Goal: Information Seeking & Learning: Learn about a topic

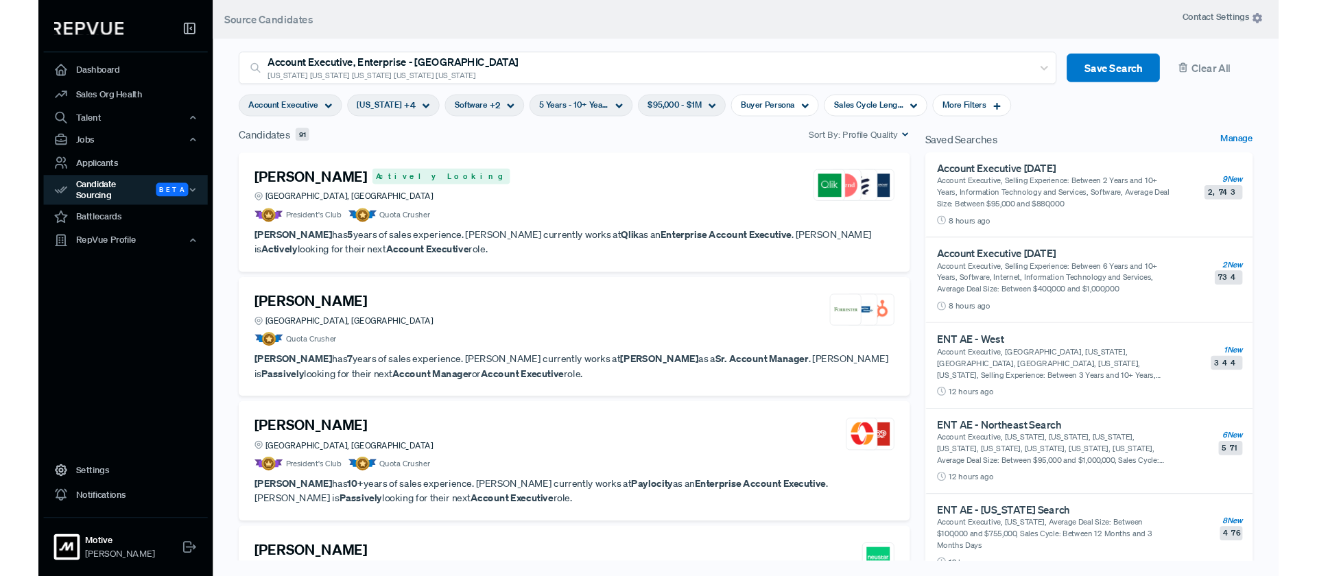
scroll to position [2646, 0]
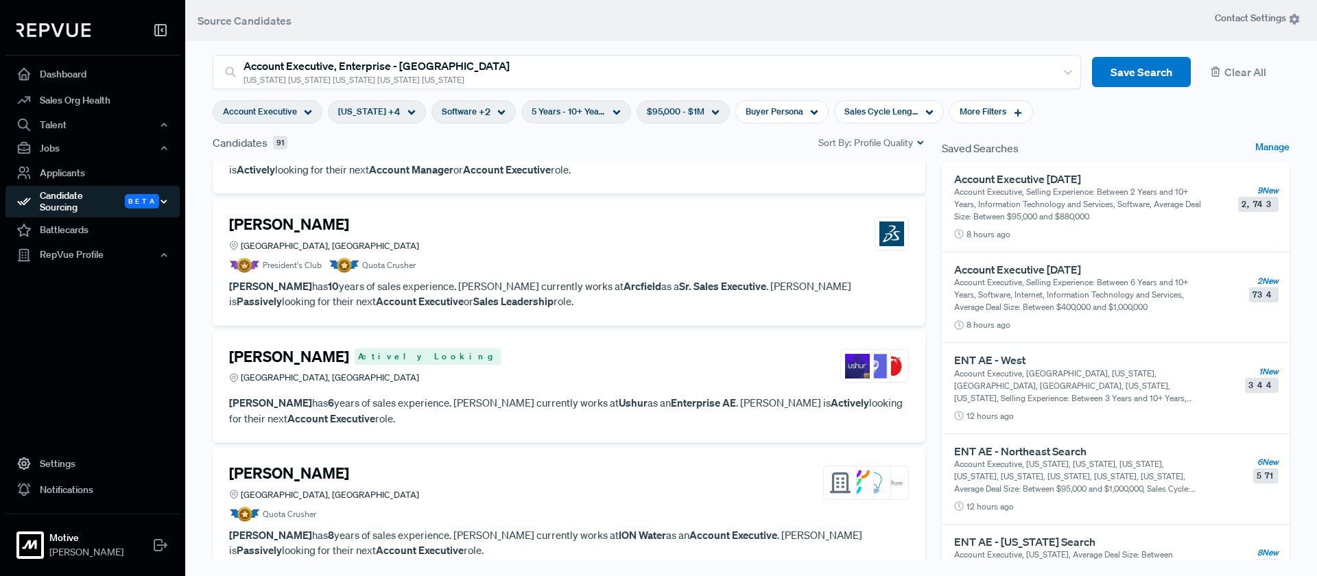
click at [166, 200] on icon "button" at bounding box center [164, 202] width 10 height 10
click at [165, 200] on icon "button" at bounding box center [164, 202] width 10 height 10
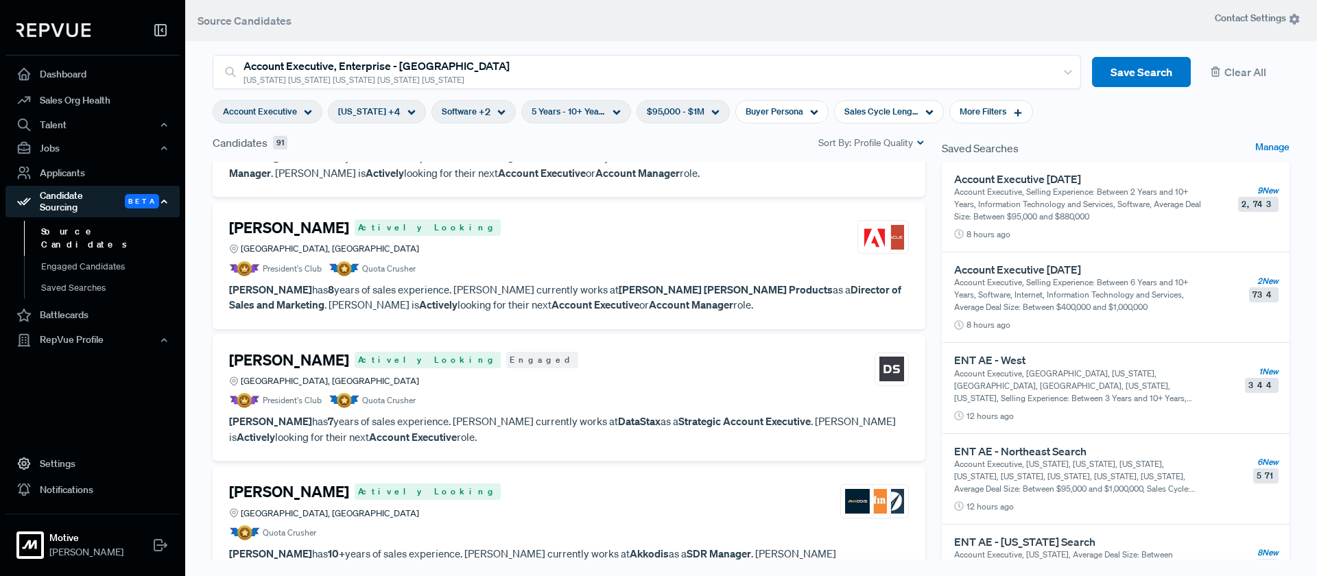
scroll to position [838, 0]
drag, startPoint x: 166, startPoint y: 200, endPoint x: 596, endPoint y: 373, distance: 463.5
click at [596, 373] on div "[PERSON_NAME] Actively Looking Engaged [GEOGRAPHIC_DATA], [GEOGRAPHIC_DATA]" at bounding box center [569, 370] width 680 height 37
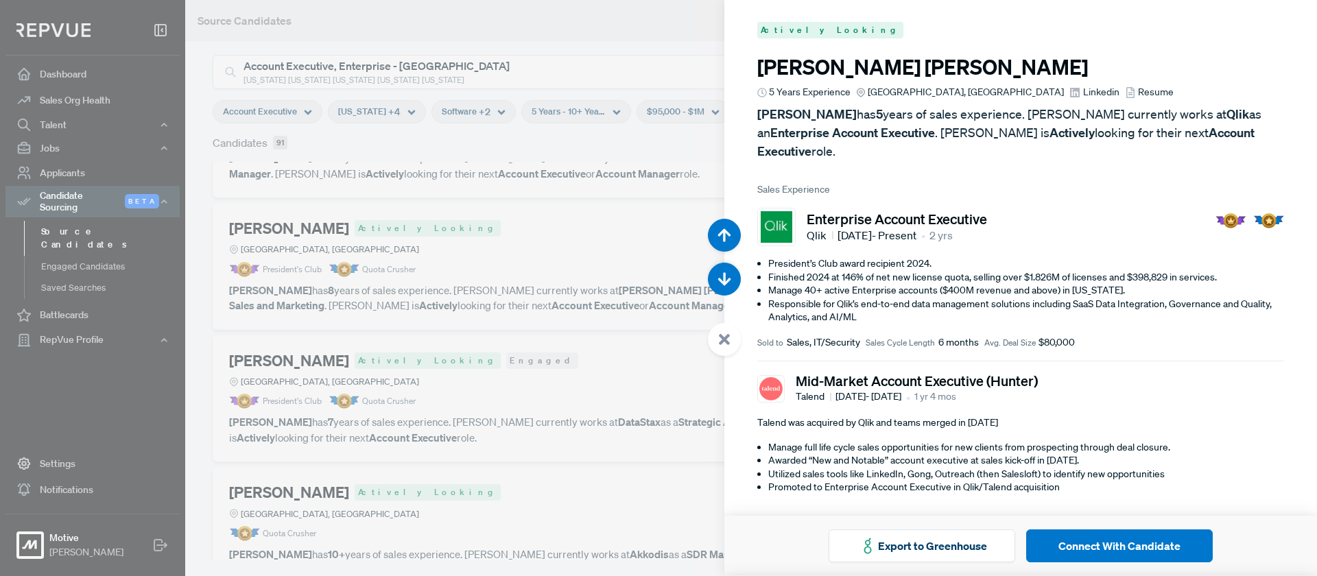
scroll to position [4609, 0]
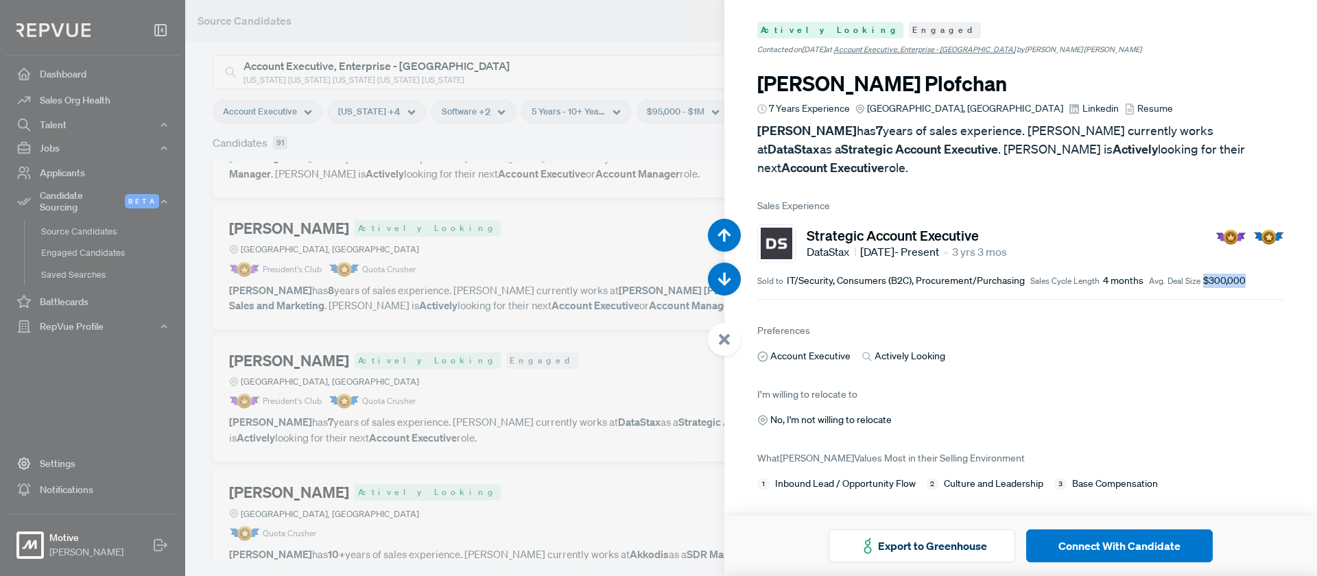
drag, startPoint x: 1258, startPoint y: 241, endPoint x: 1176, endPoint y: 254, distance: 82.6
click at [1176, 254] on article "Strategic Account Executive DataStax [DATE] - Present • 3 yrs 3 mos Sold to IT/…" at bounding box center [1020, 256] width 527 height 86
drag, startPoint x: 1146, startPoint y: 247, endPoint x: 986, endPoint y: 243, distance: 159.9
click at [986, 274] on div "Sold to IT/Security, Consumers (B2C), Procurement/Purchasing Sales Cycle Length…" at bounding box center [1020, 281] width 527 height 14
click at [1198, 322] on article "Preferences Account Executive Actively Looking" at bounding box center [1020, 343] width 527 height 42
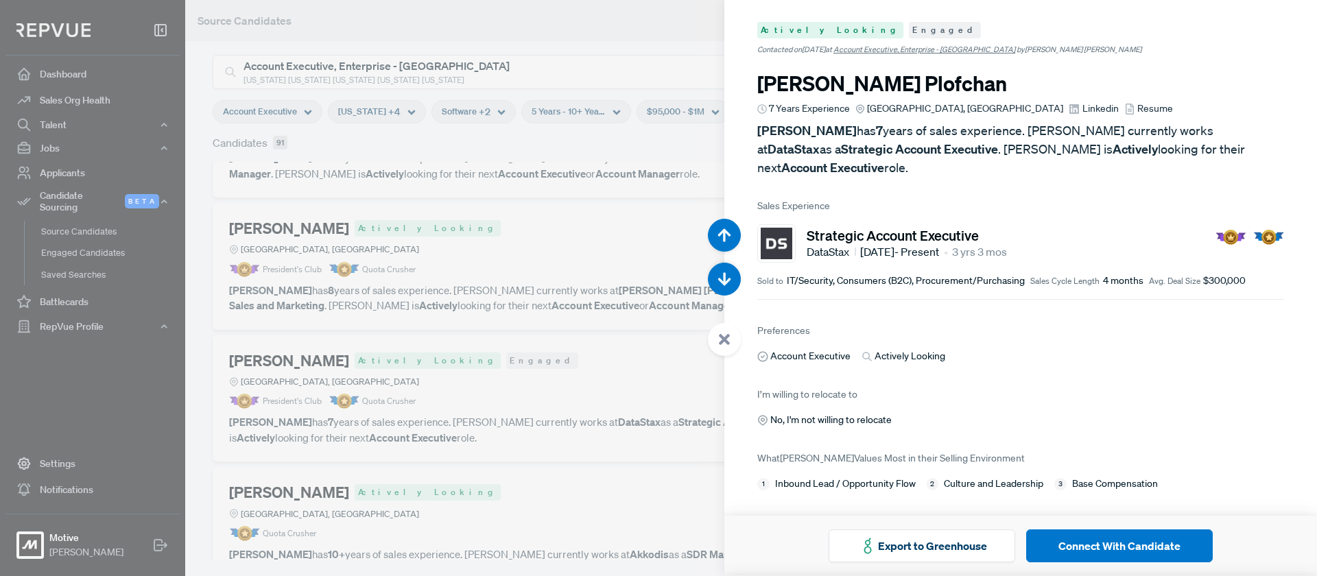
click at [729, 331] on div at bounding box center [724, 339] width 33 height 33
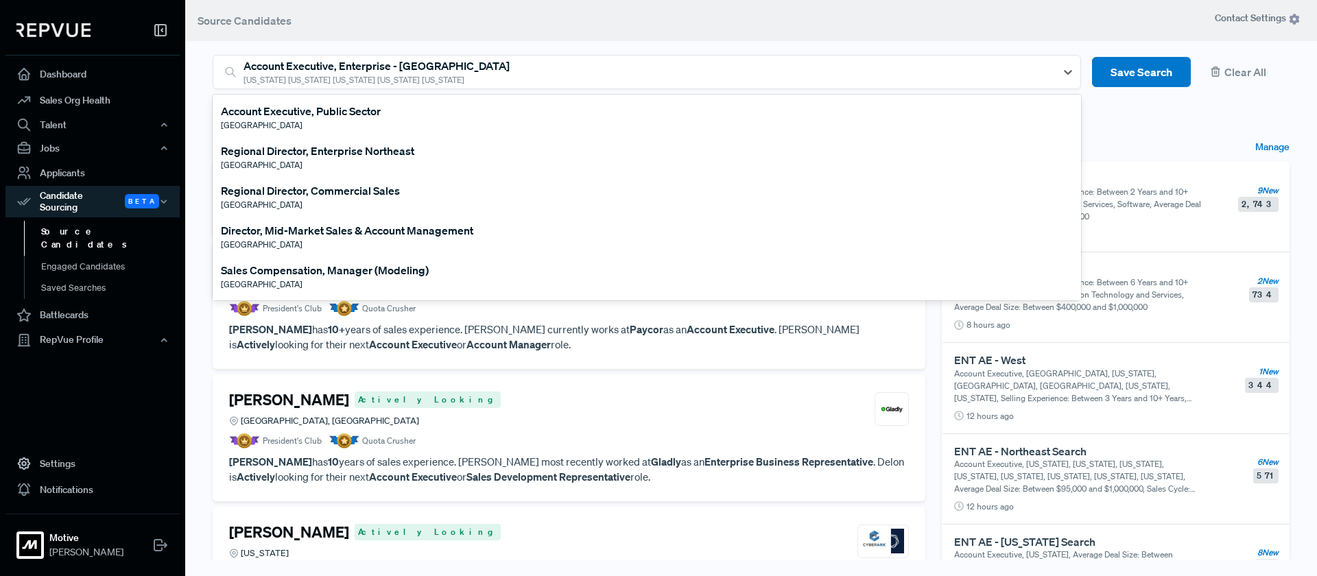
scroll to position [367, 0]
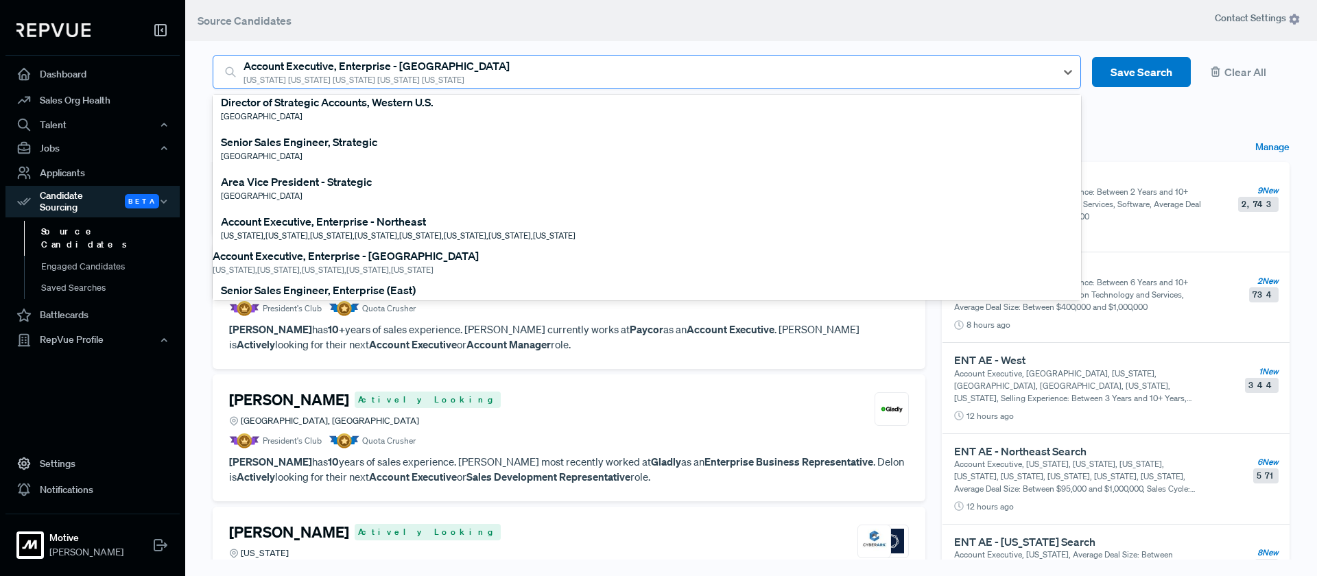
drag, startPoint x: 237, startPoint y: 83, endPoint x: 357, endPoint y: 86, distance: 119.4
click at [431, 90] on div "Director of Strategic Accounts, Western U.S., 10 of 61. 61 results available. U…" at bounding box center [750, 318] width 1093 height 560
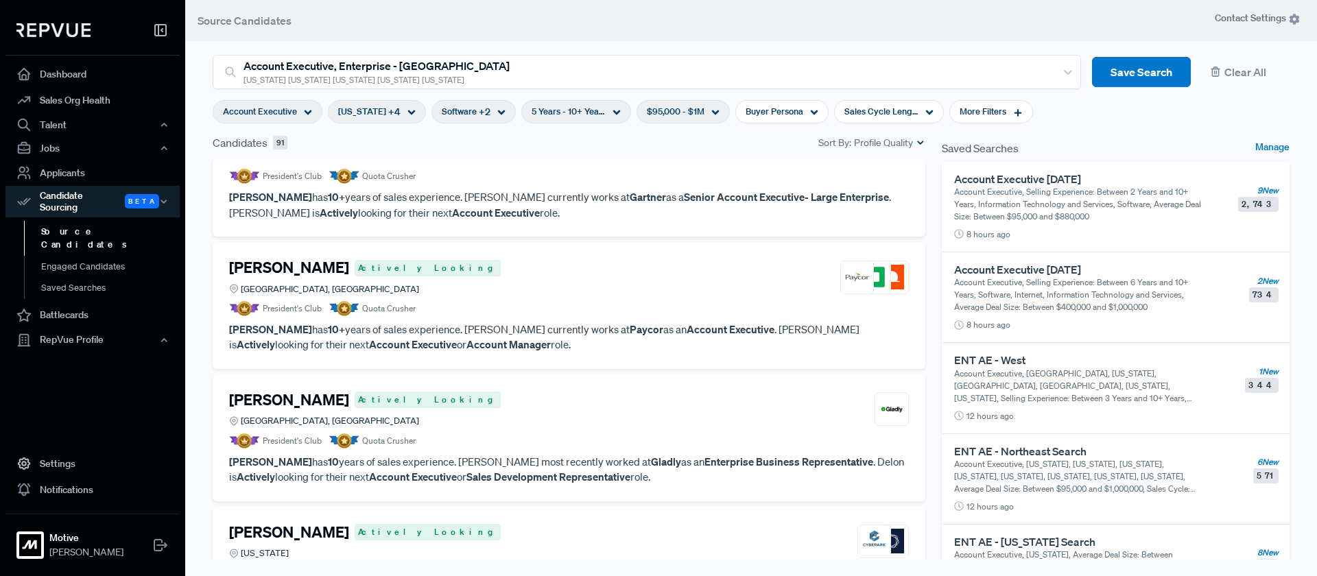
click at [525, 23] on header "Source Candidates" at bounding box center [751, 20] width 1132 height 41
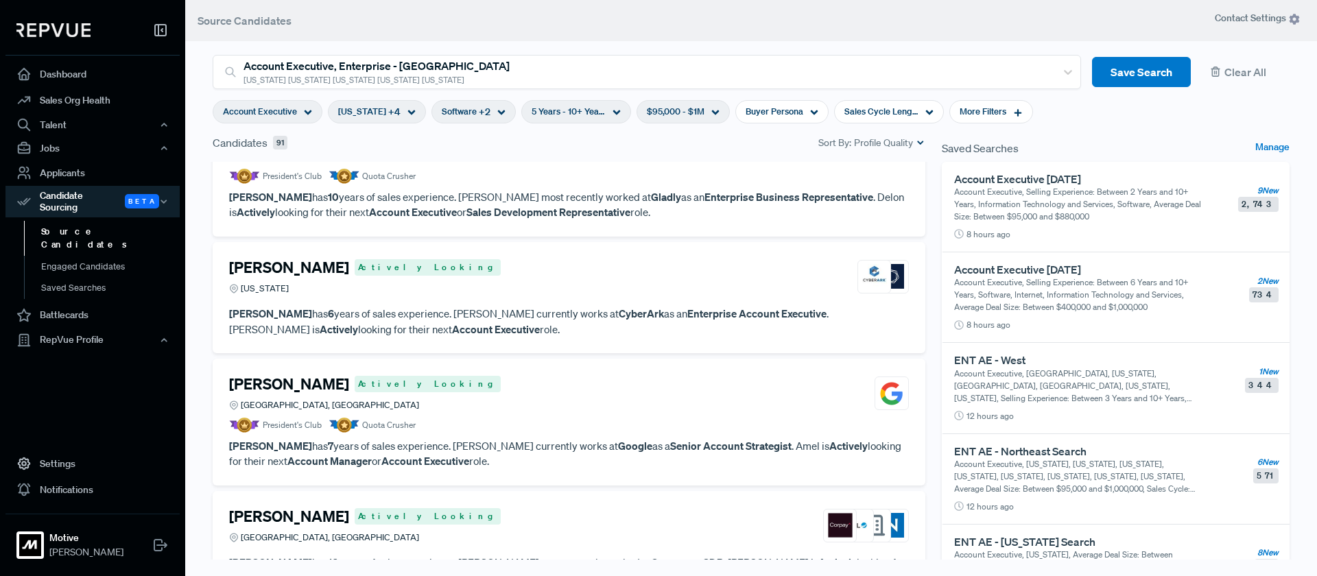
scroll to position [1607, 0]
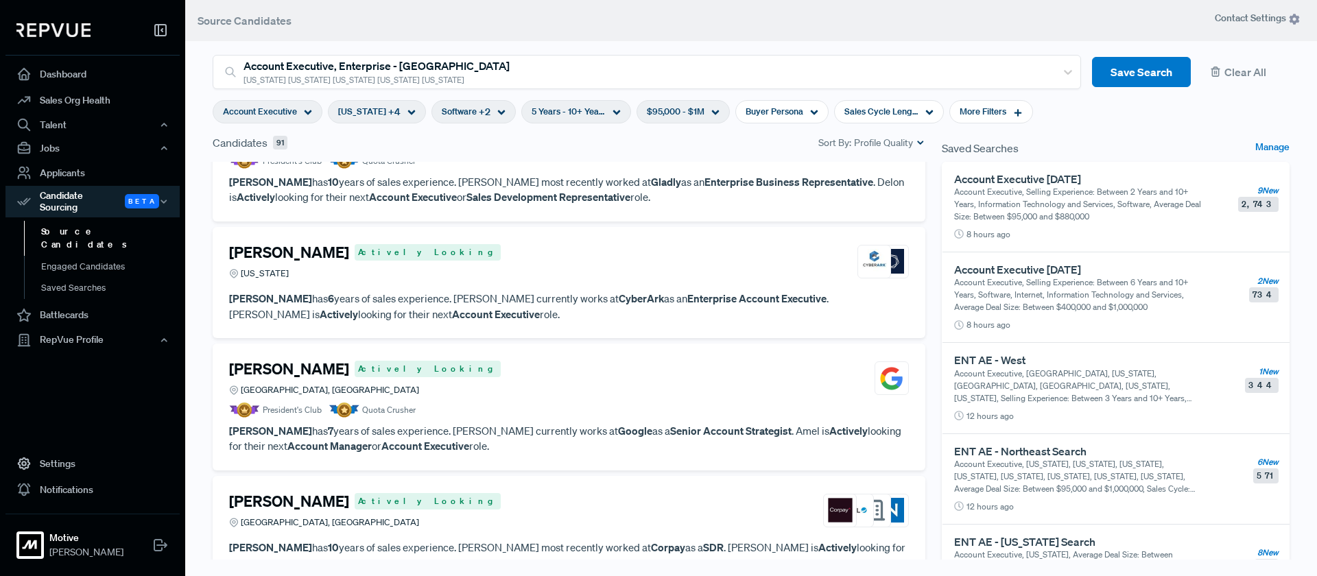
click at [606, 271] on div "[PERSON_NAME] Actively Looking [US_STATE]" at bounding box center [569, 261] width 680 height 37
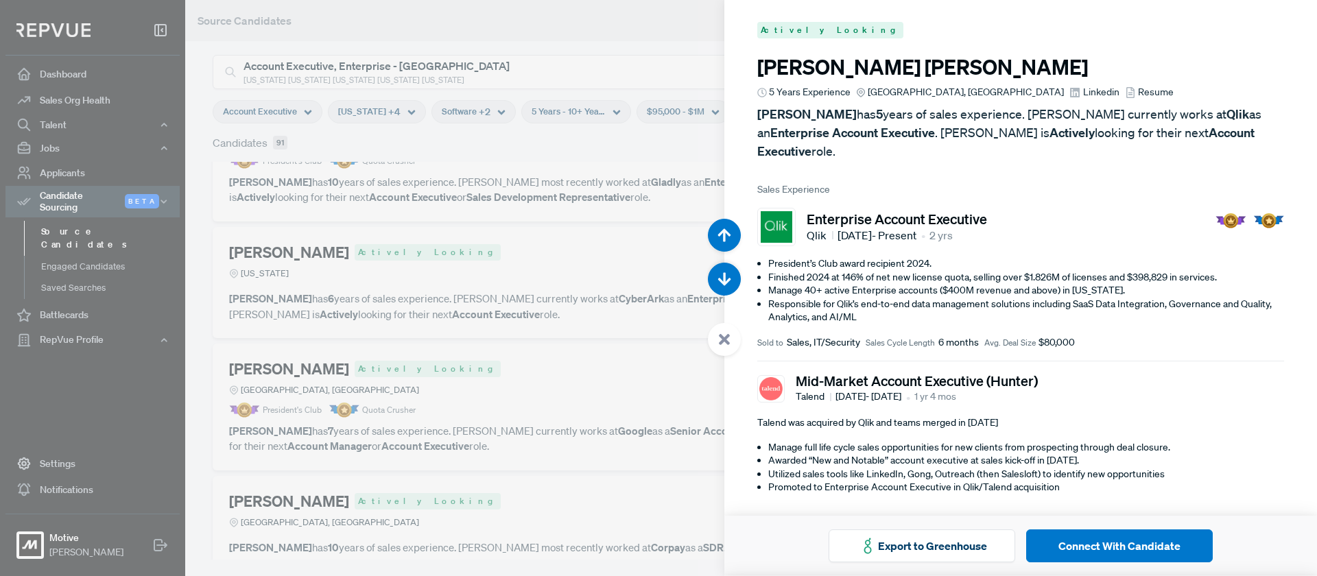
scroll to position [7490, 0]
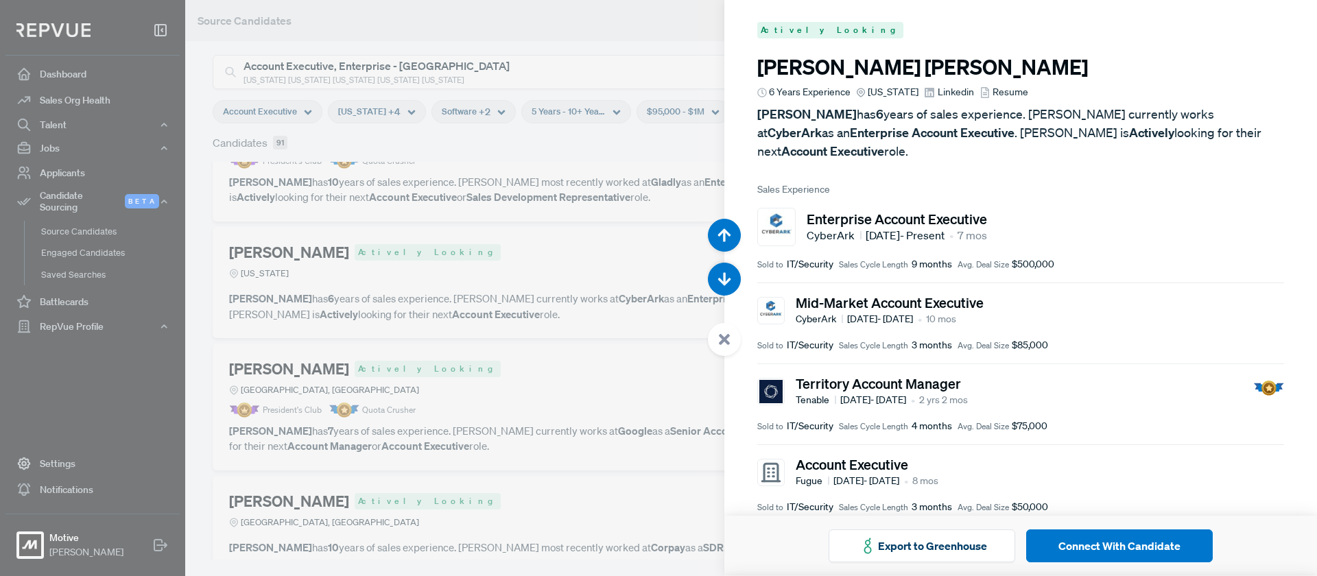
click at [728, 342] on use at bounding box center [724, 339] width 11 height 11
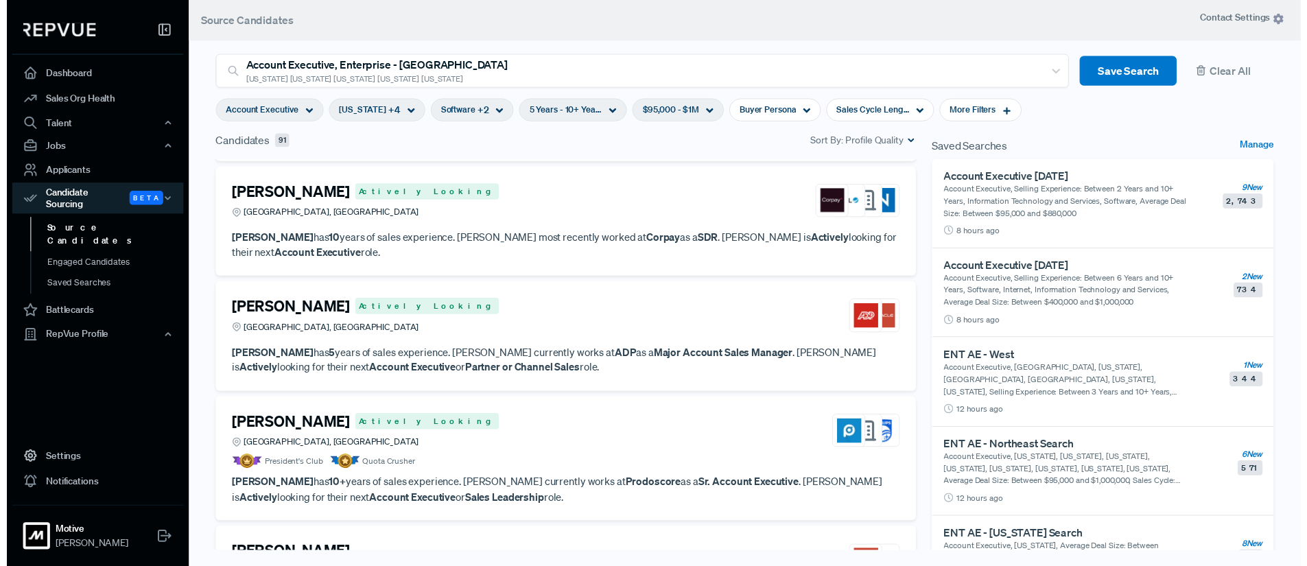
scroll to position [1916, 0]
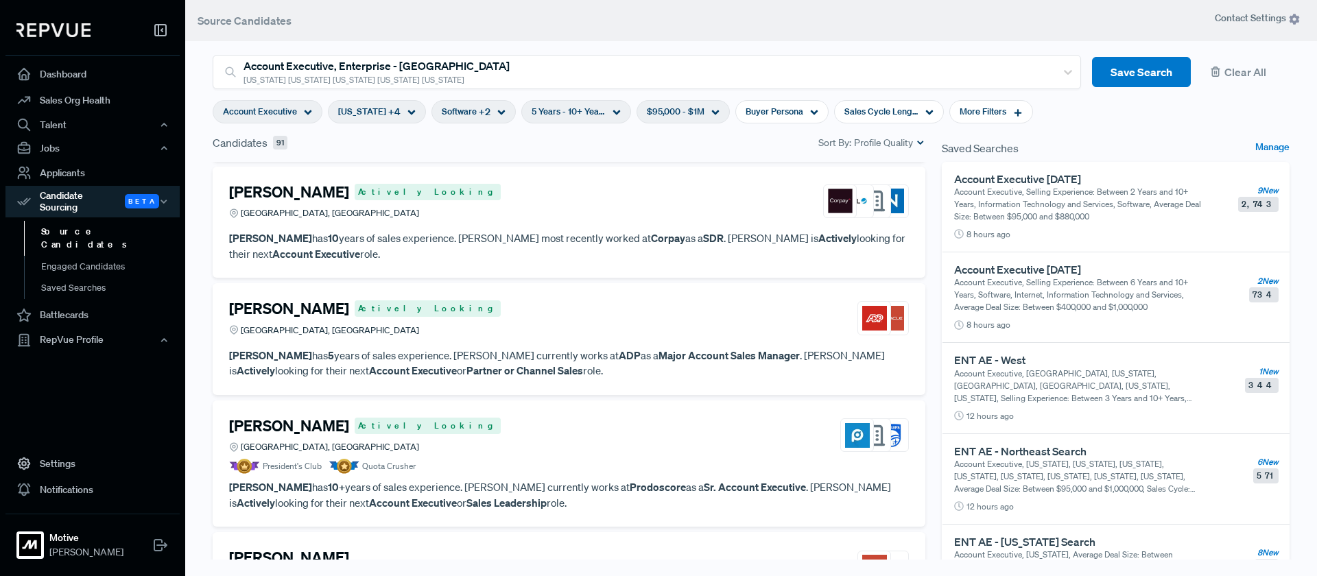
click at [403, 108] on div "[US_STATE] + 4" at bounding box center [377, 111] width 98 height 23
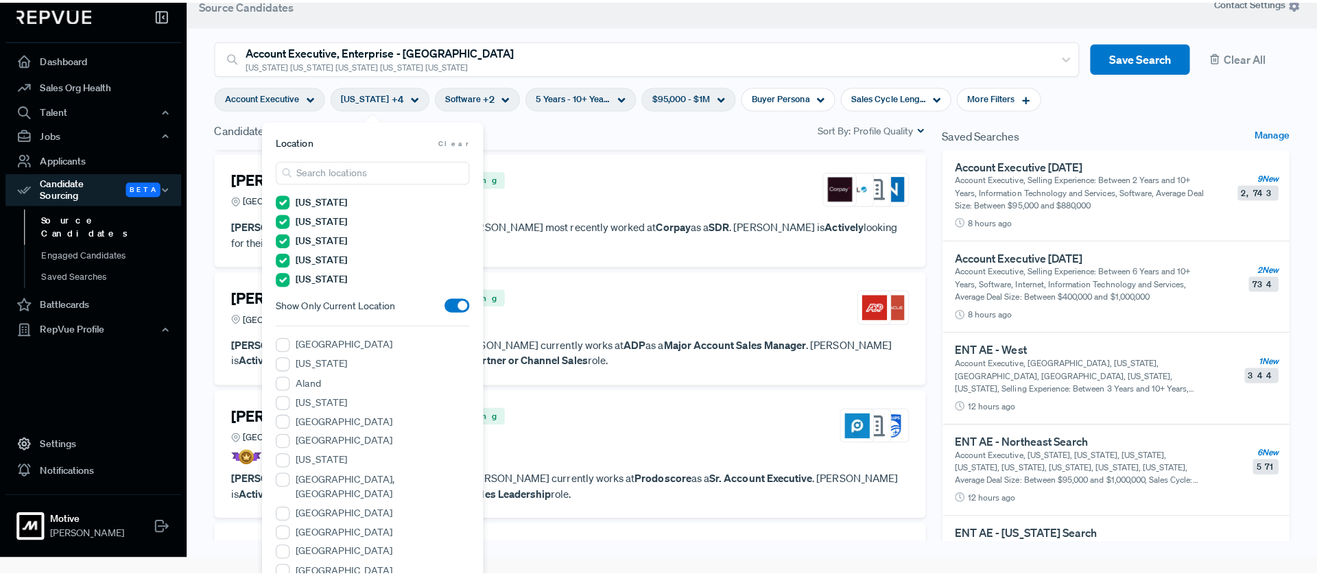
scroll to position [0, 0]
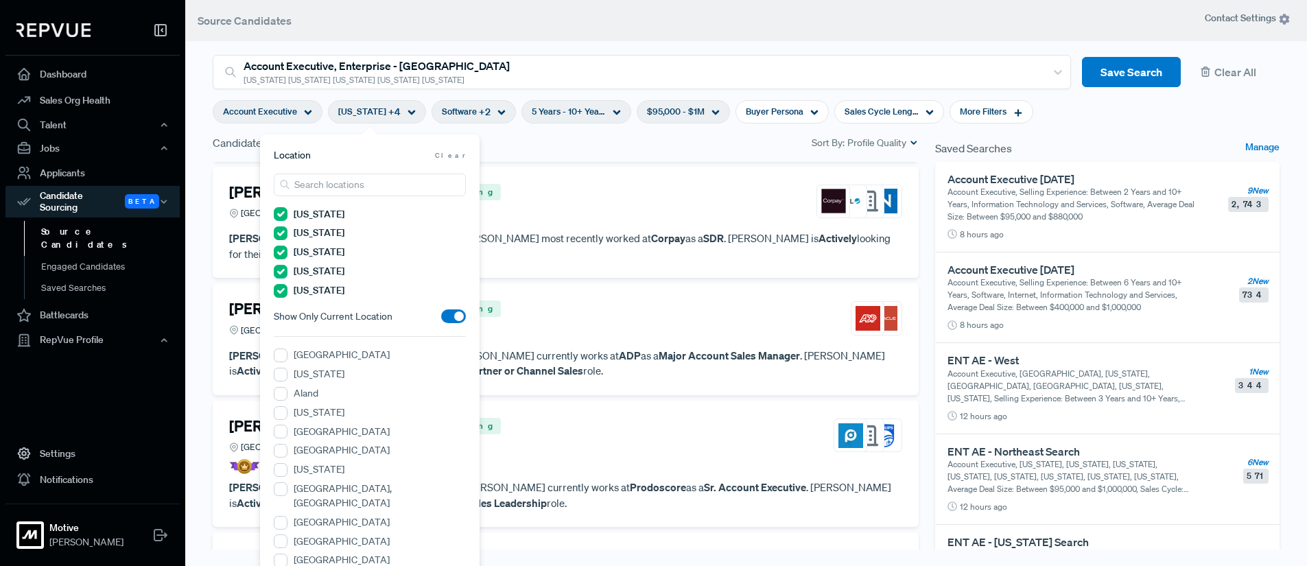
click at [494, 111] on div "Software + 2" at bounding box center [473, 111] width 84 height 23
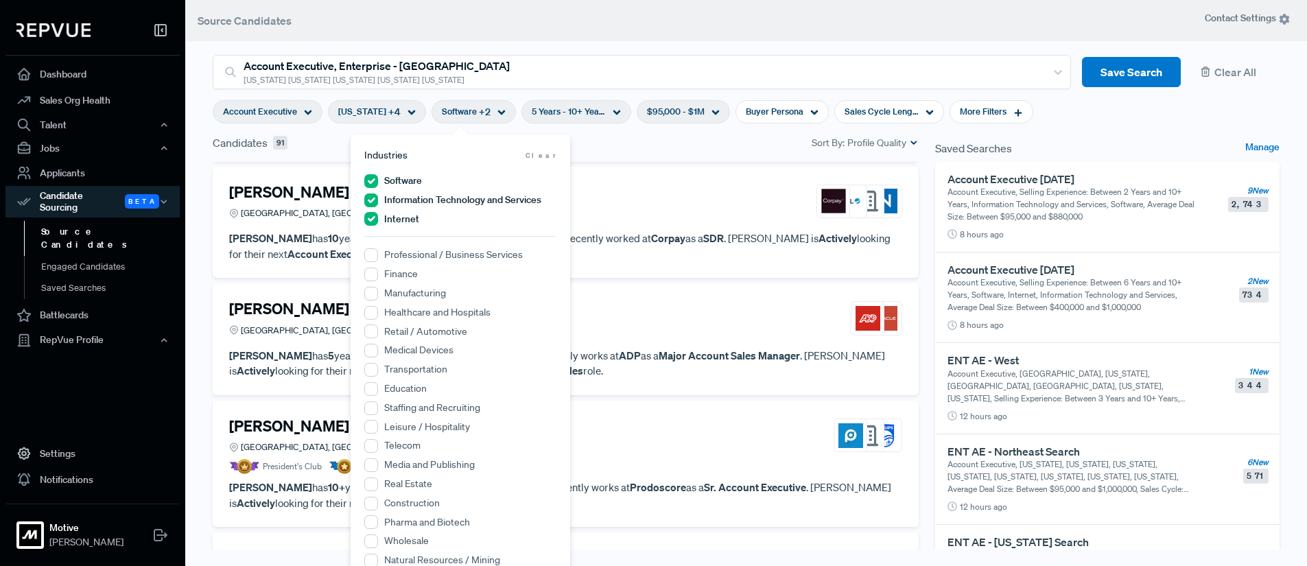
click at [613, 108] on icon at bounding box center [617, 112] width 8 height 8
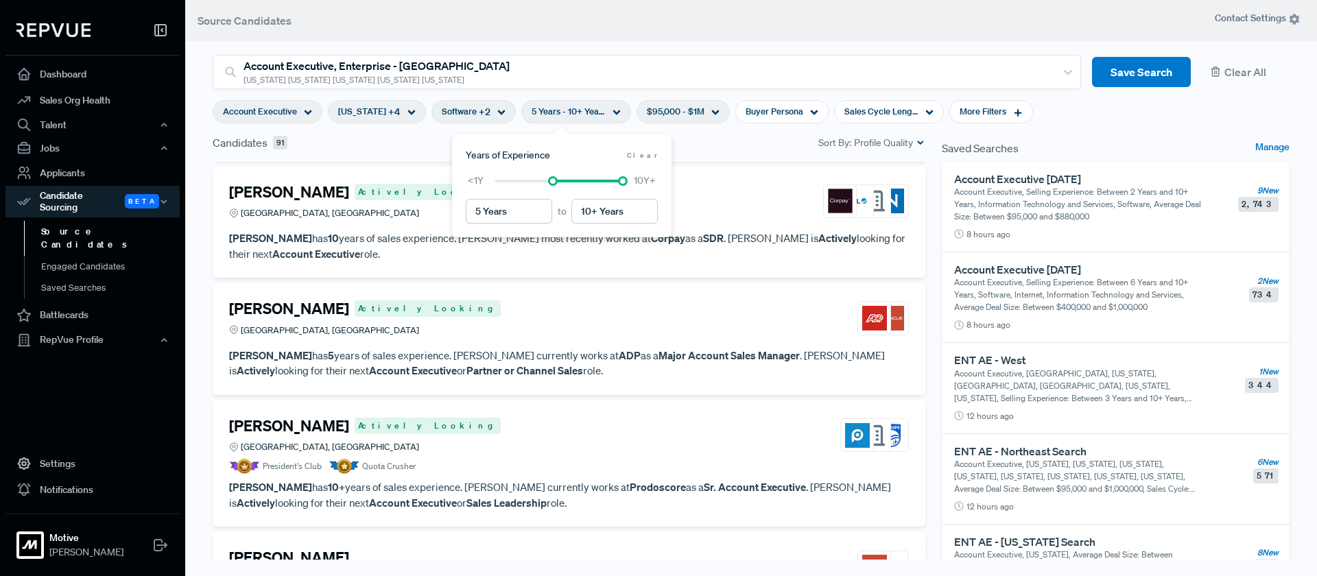
click at [712, 112] on use at bounding box center [716, 112] width 8 height 5
click at [1078, 125] on article "Account Executive [US_STATE] + 4 Software + 2 5 Years - 10+ Years $95,000 - $1M…" at bounding box center [750, 111] width 1093 height 45
click at [905, 110] on div "Sales Cycle Length" at bounding box center [889, 111] width 110 height 23
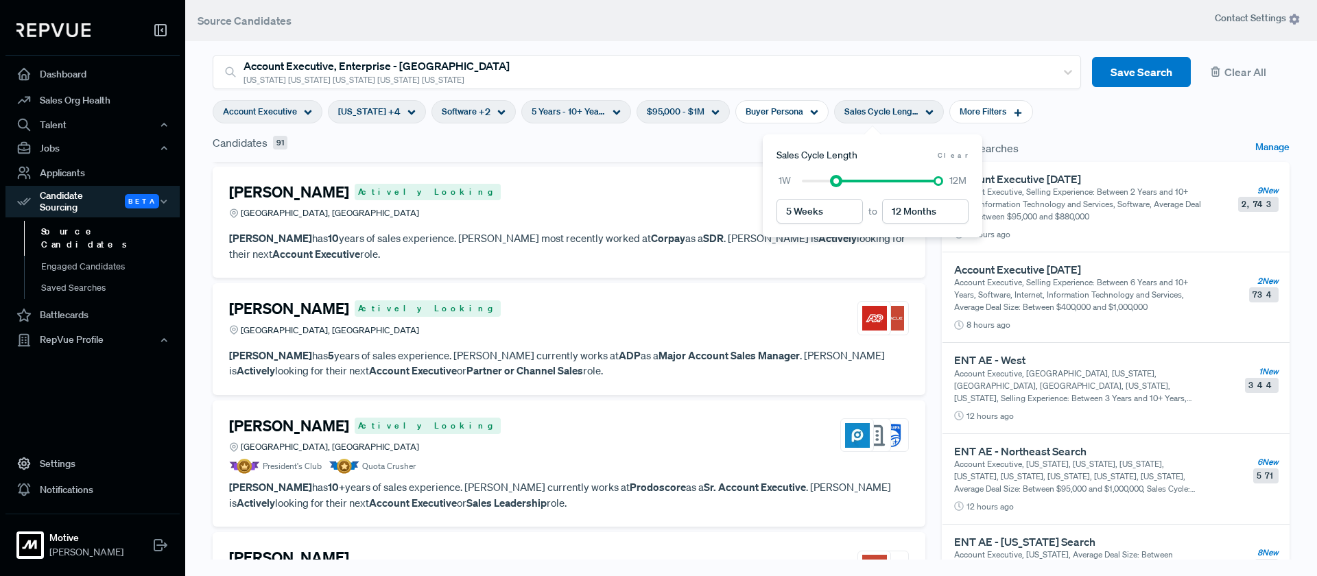
type input "4 Weeks"
drag, startPoint x: 803, startPoint y: 182, endPoint x: 830, endPoint y: 176, distance: 27.5
click at [830, 176] on div at bounding box center [870, 181] width 136 height 10
click at [578, 150] on div "Candidates 91 Sort By: Profile Quality" at bounding box center [569, 142] width 713 height 16
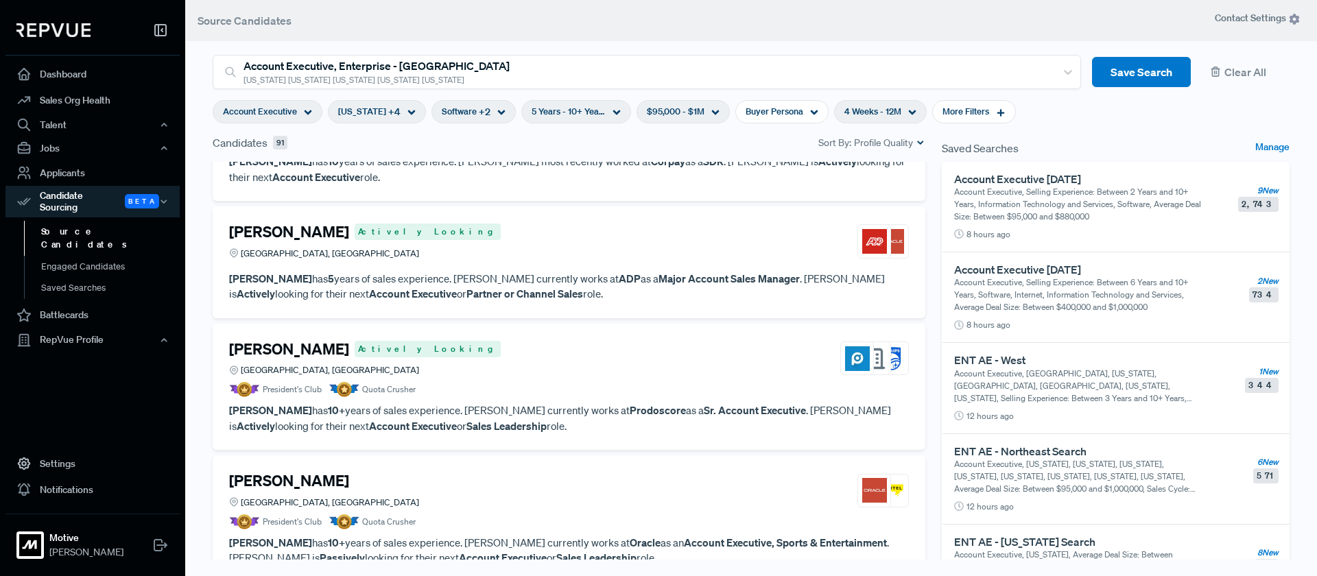
scroll to position [1994, 0]
click at [574, 365] on div "[PERSON_NAME] Actively Looking [GEOGRAPHIC_DATA], [GEOGRAPHIC_DATA]" at bounding box center [569, 358] width 680 height 37
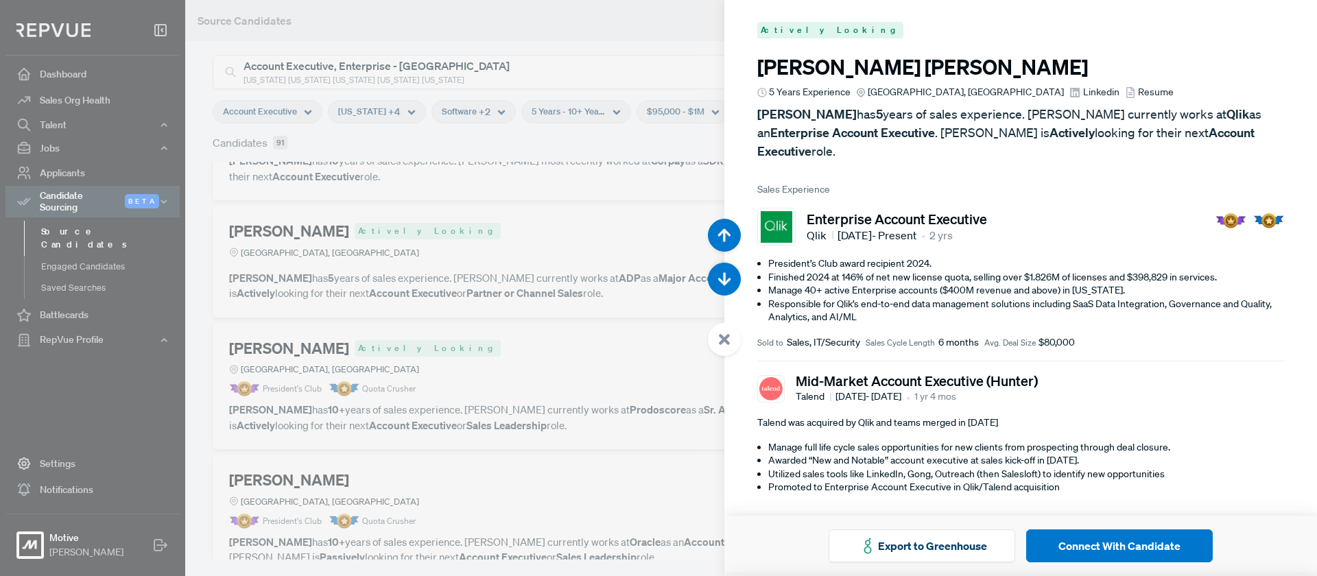
scroll to position [9795, 0]
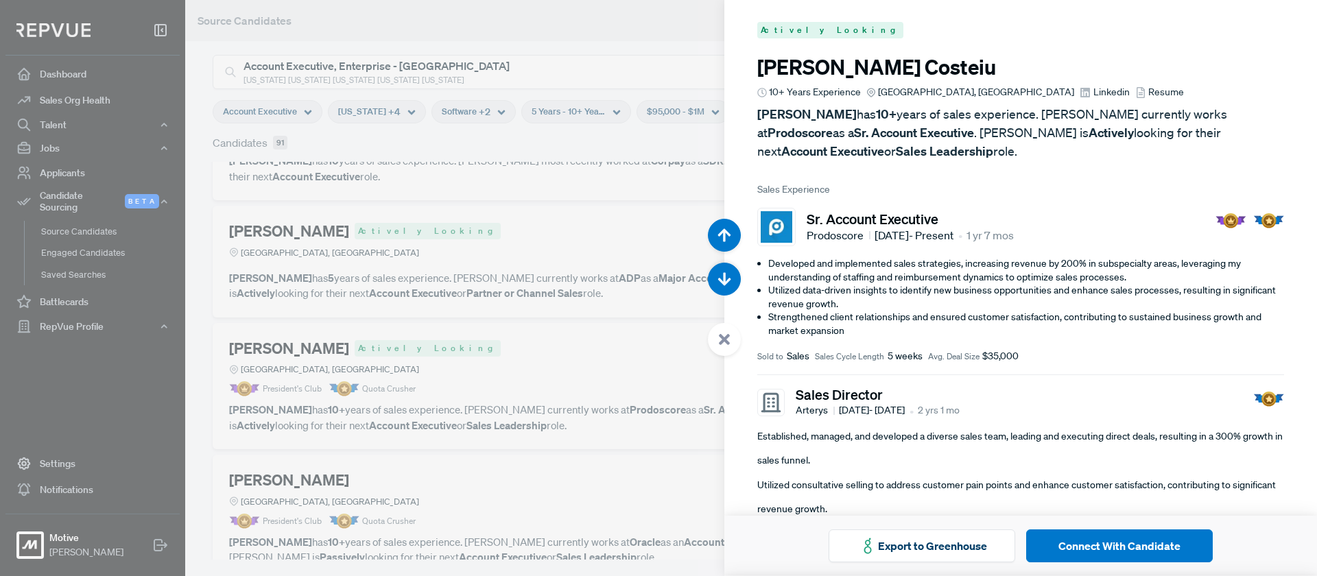
click at [725, 340] on use at bounding box center [724, 339] width 11 height 11
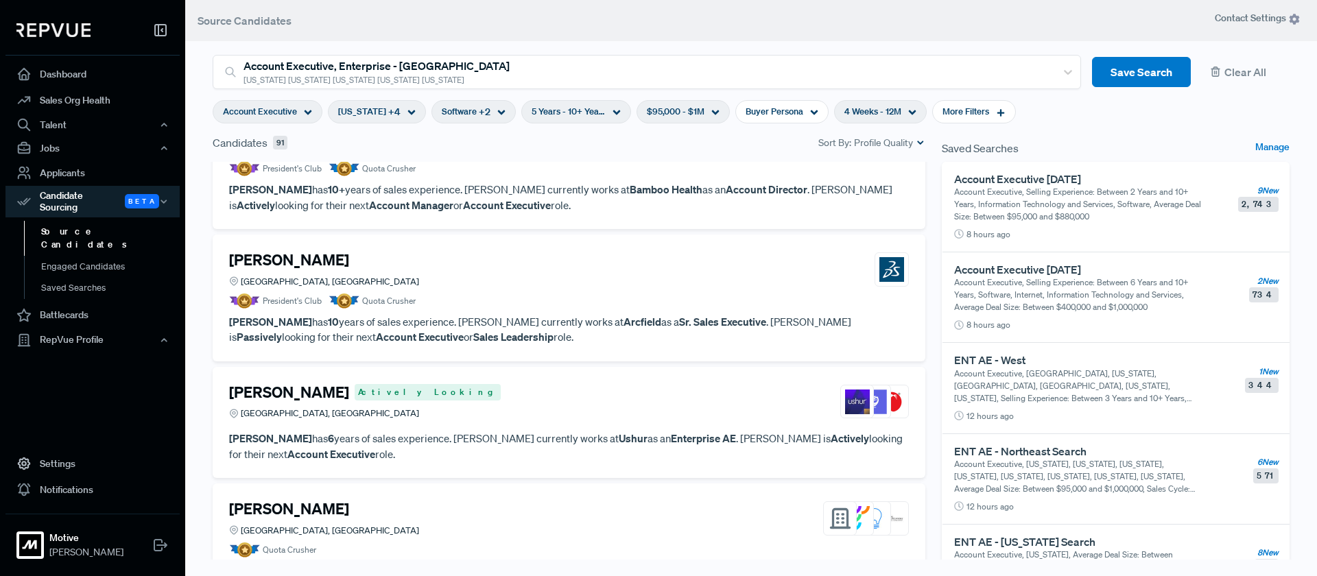
scroll to position [2611, 0]
click at [587, 291] on article "[PERSON_NAME] Greater Detroit Area, MI President's Club Quota Crusher" at bounding box center [569, 279] width 680 height 58
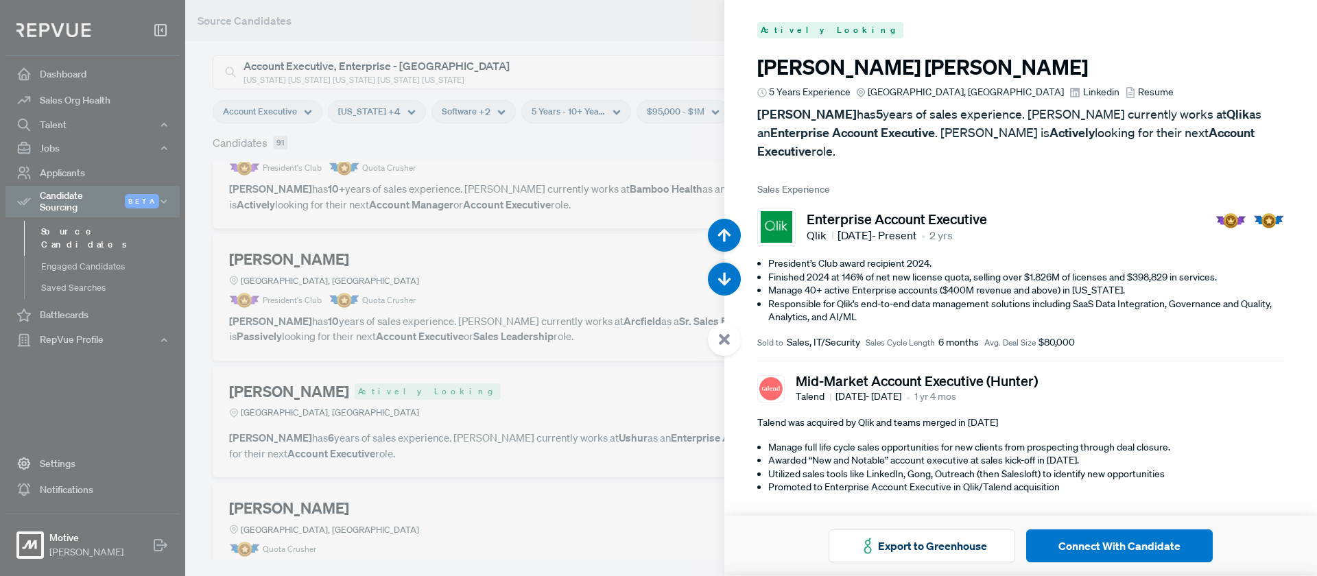
scroll to position [12100, 0]
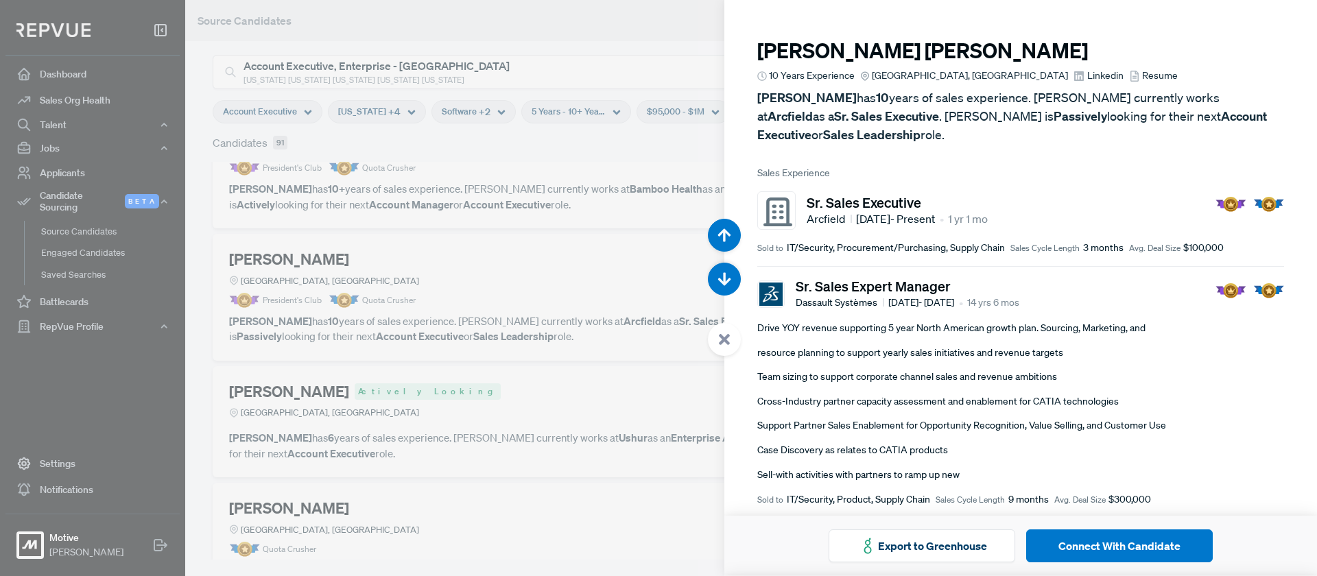
click at [722, 335] on use at bounding box center [724, 339] width 11 height 11
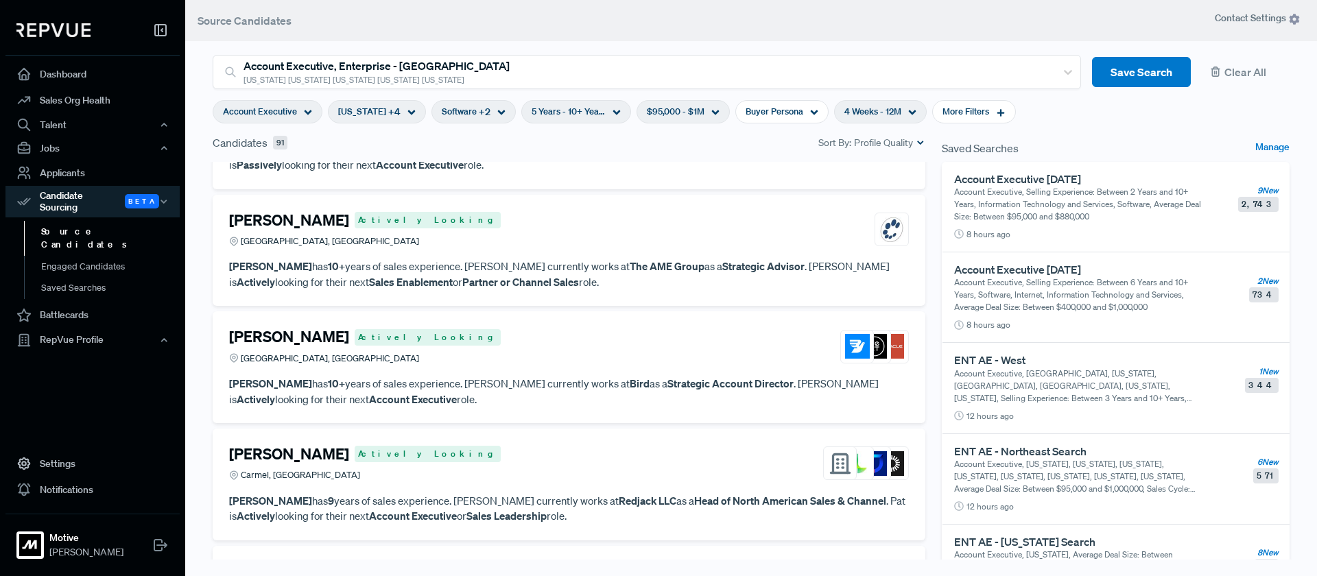
scroll to position [3037, 0]
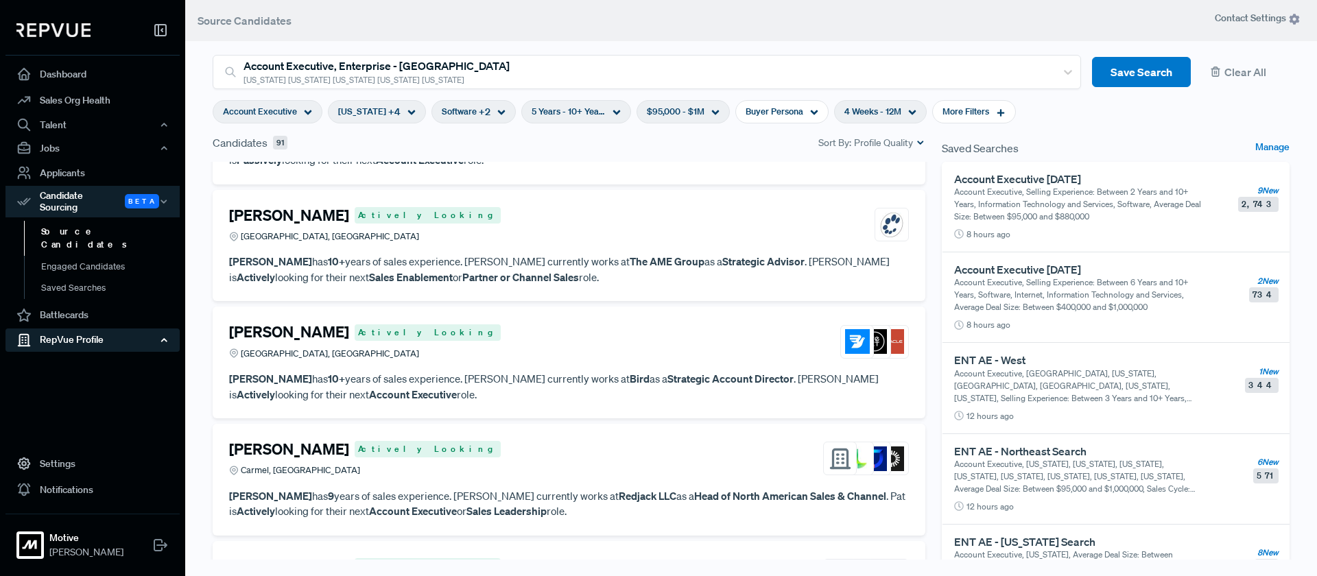
click at [161, 335] on icon "button" at bounding box center [164, 340] width 10 height 10
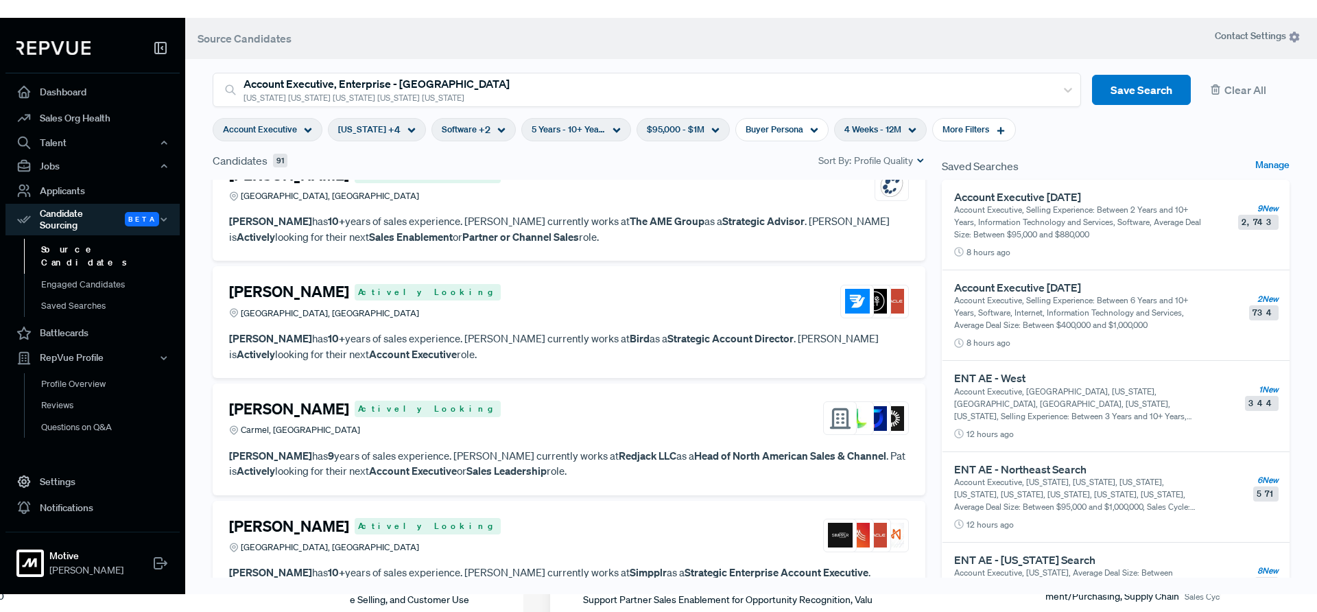
scroll to position [3096, 0]
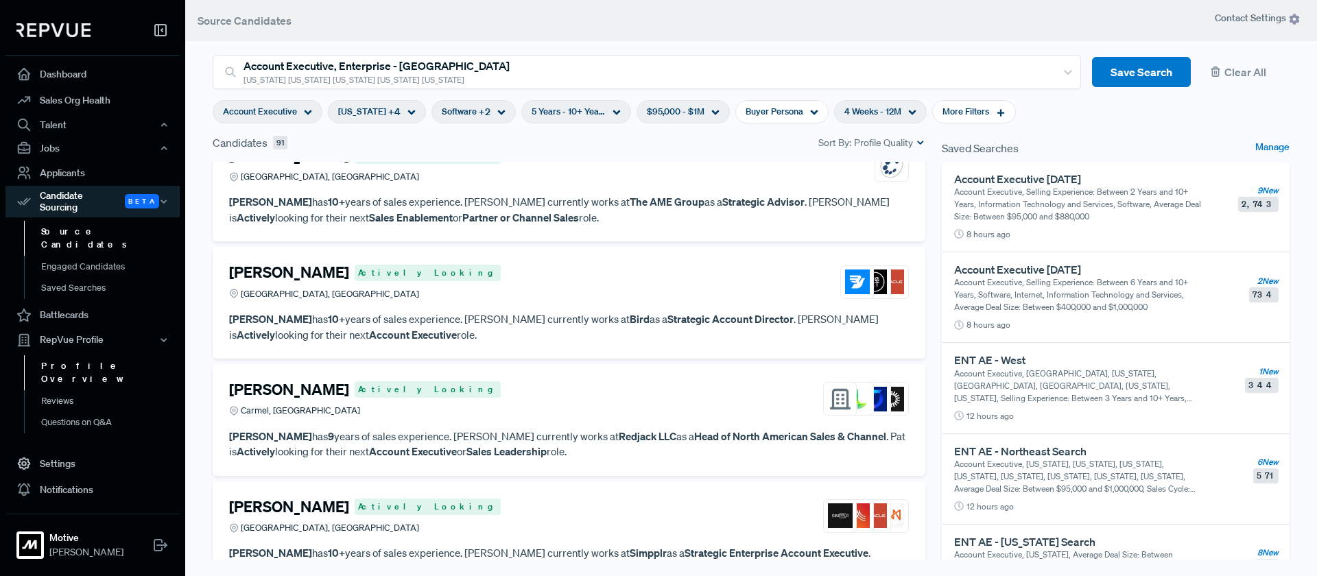
click at [71, 355] on link "Profile Overview" at bounding box center [111, 372] width 174 height 35
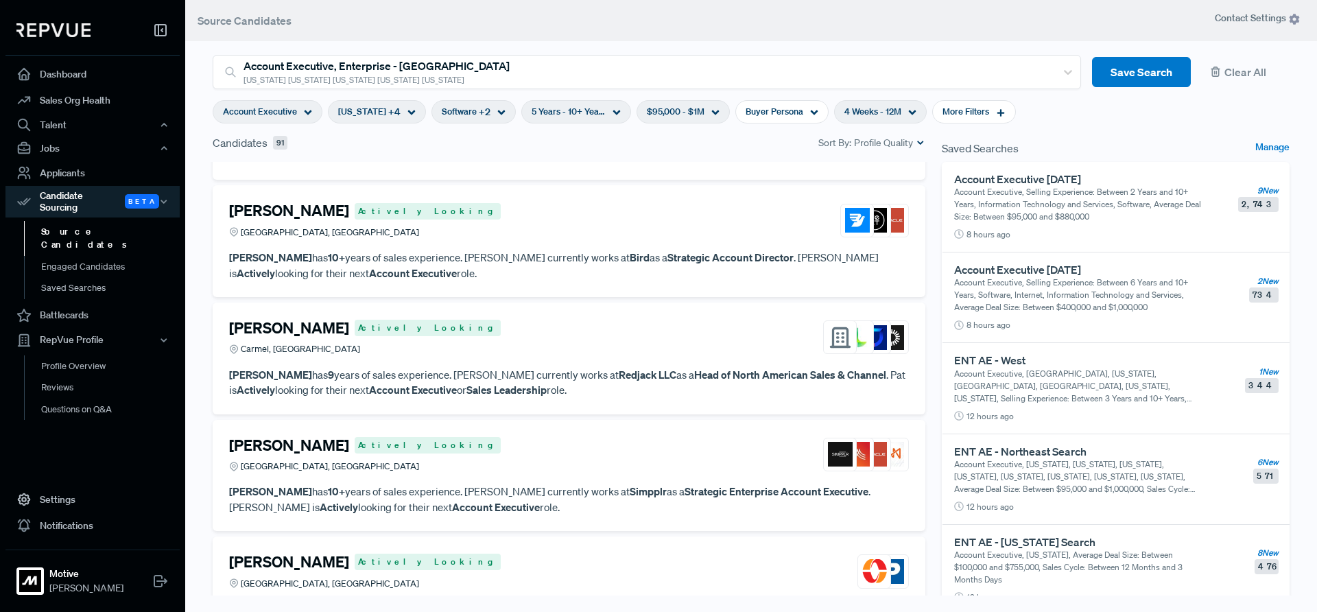
scroll to position [3148, 0]
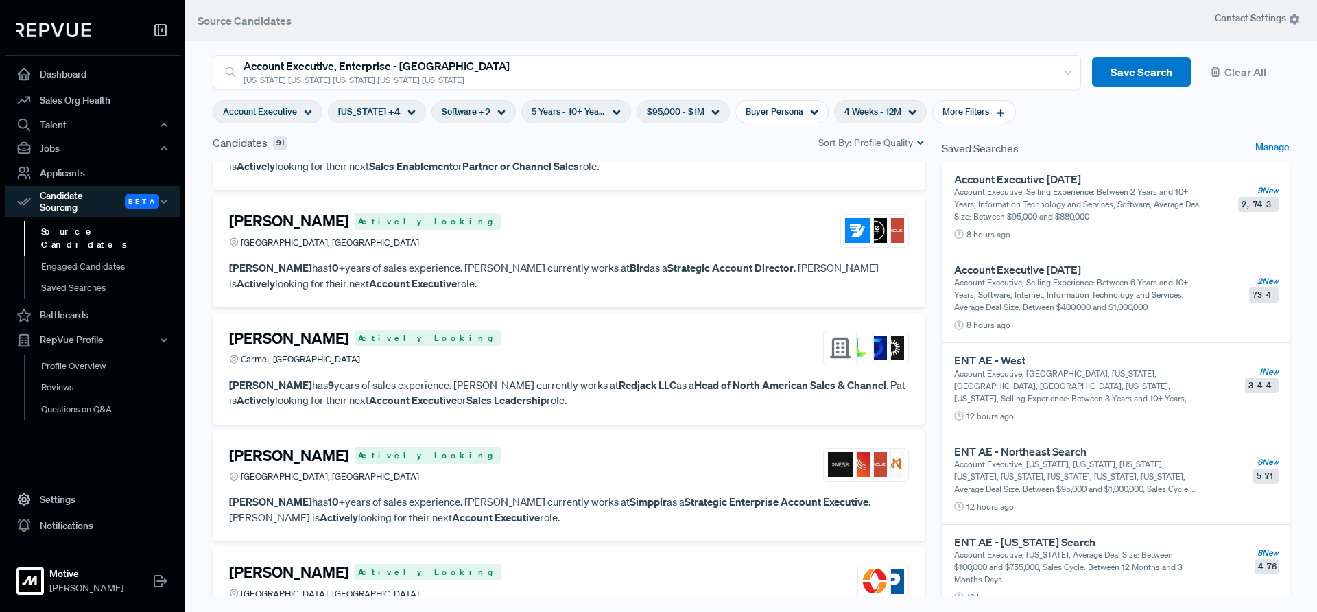
click at [589, 228] on div "[PERSON_NAME] Actively Looking [GEOGRAPHIC_DATA], [GEOGRAPHIC_DATA]" at bounding box center [569, 230] width 680 height 37
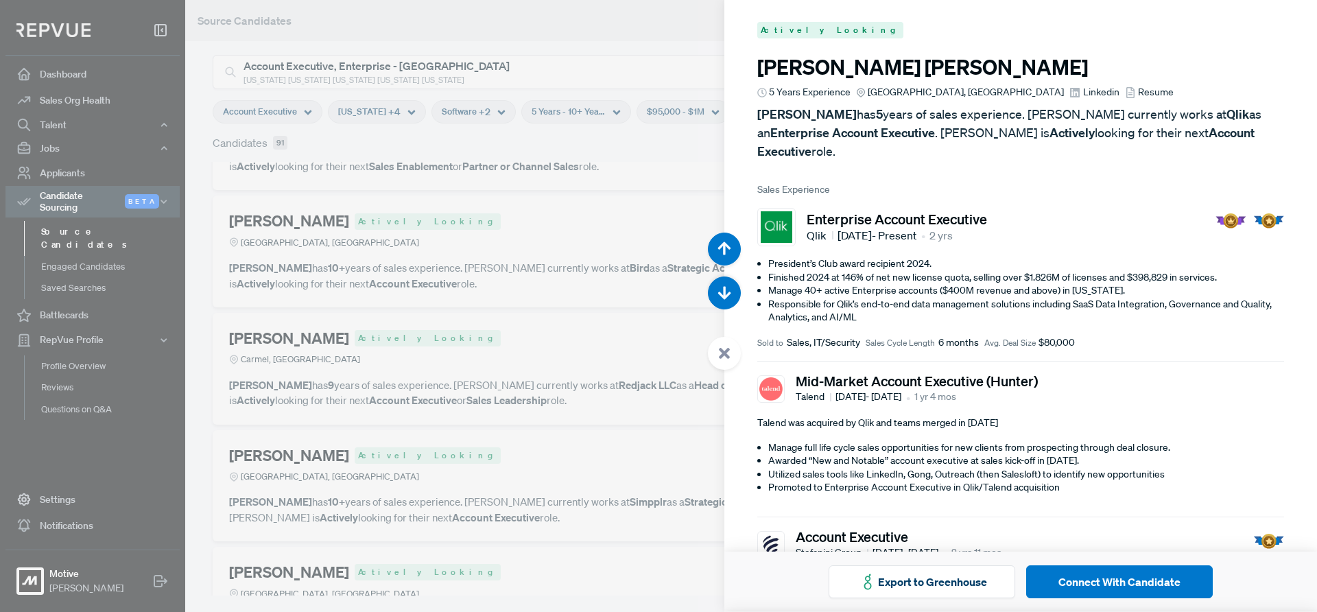
scroll to position [15296, 0]
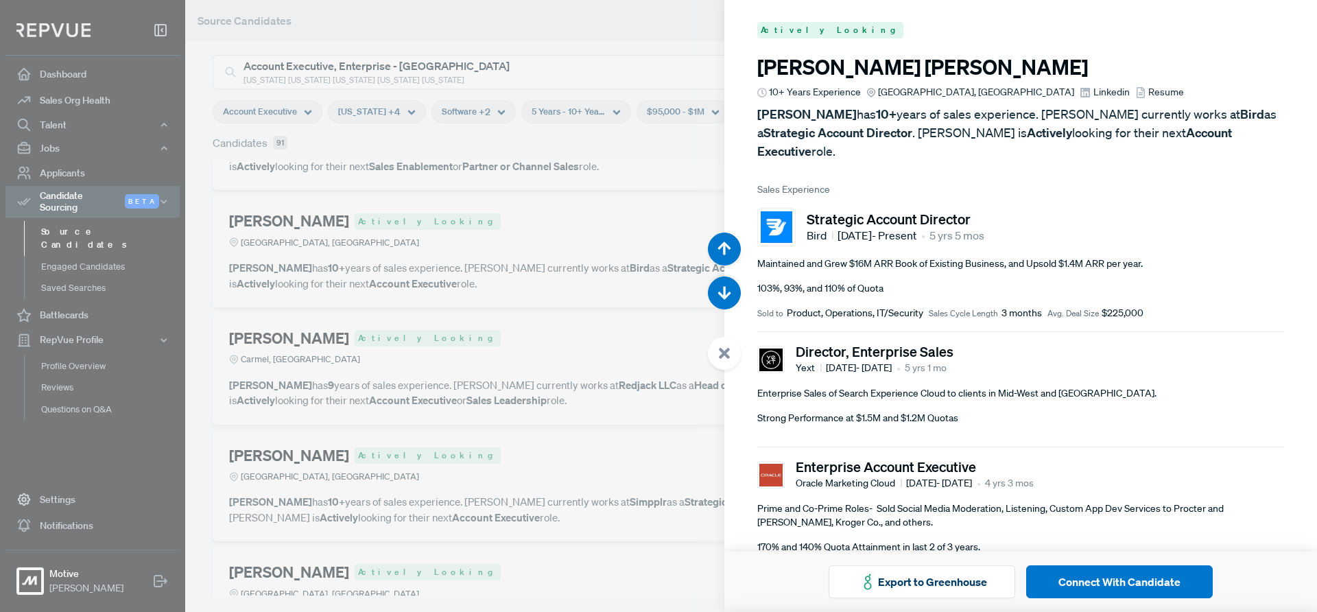
click at [723, 354] on use at bounding box center [724, 353] width 11 height 11
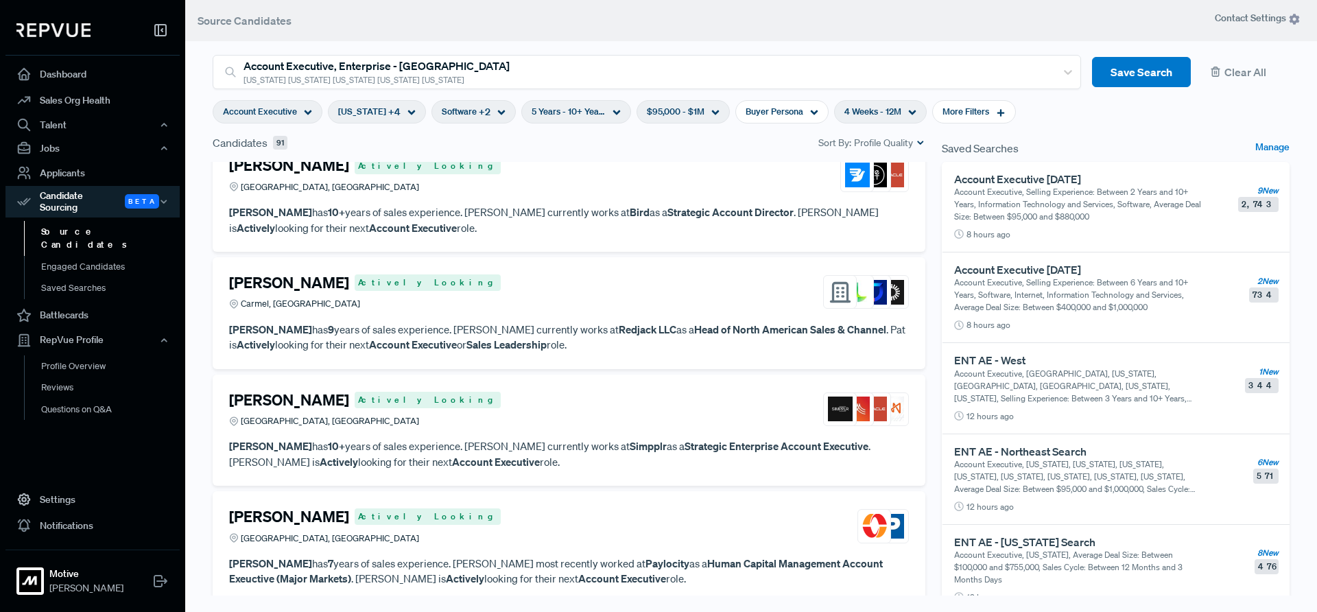
scroll to position [3206, 0]
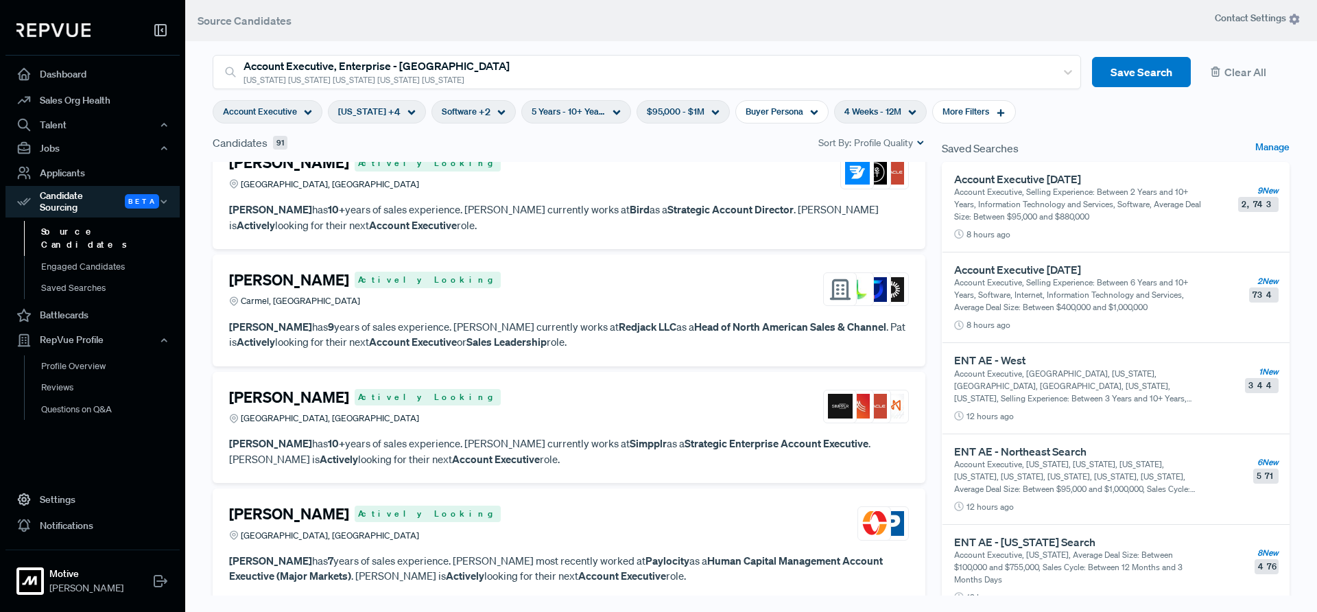
click at [540, 417] on div "[PERSON_NAME] Actively Looking [GEOGRAPHIC_DATA], [GEOGRAPHIC_DATA]" at bounding box center [569, 406] width 680 height 37
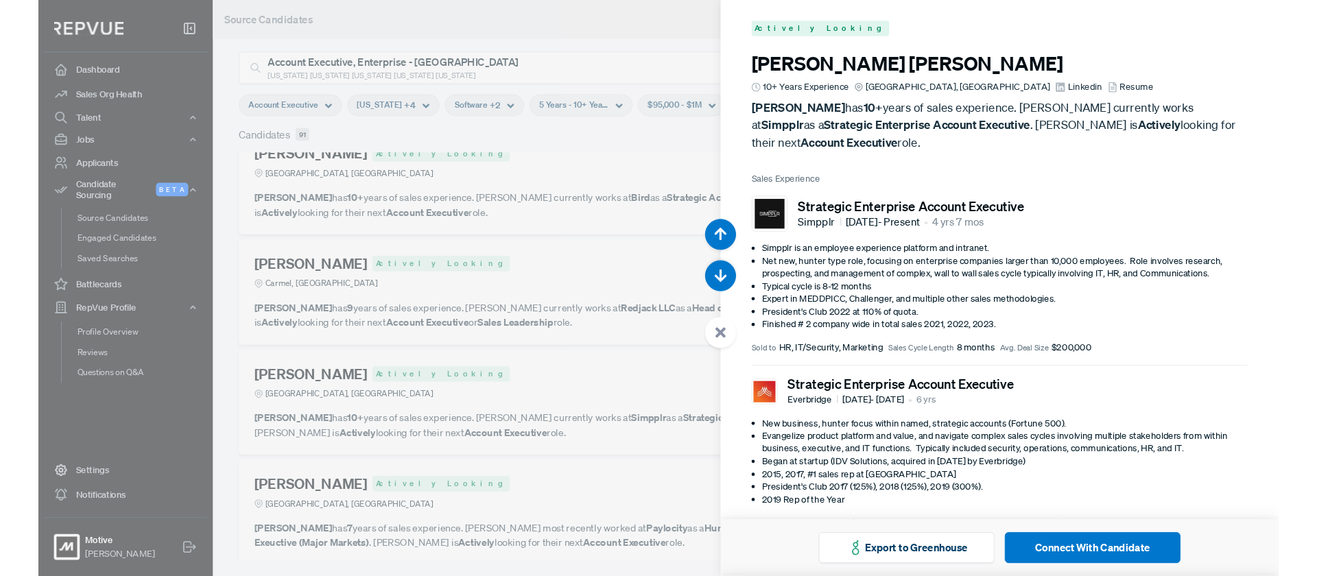
scroll to position [15557, 0]
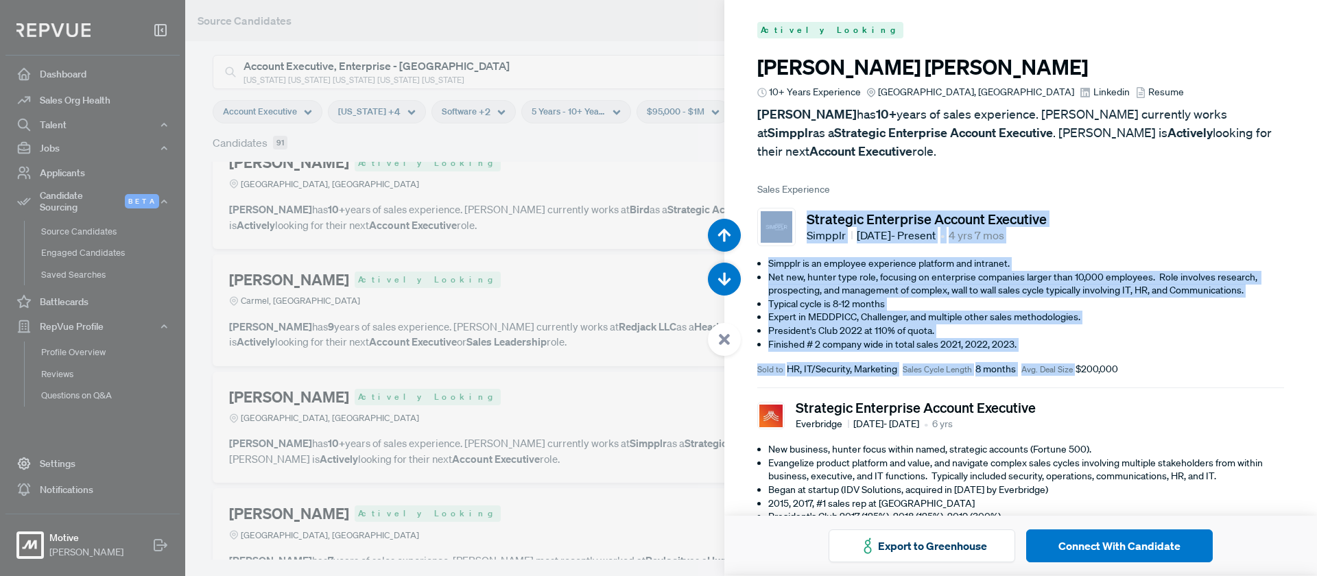
drag, startPoint x: 1083, startPoint y: 344, endPoint x: 759, endPoint y: 180, distance: 363.5
click at [759, 197] on article "Strategic Enterprise Account Executive Simpplr [DATE] - Present • 4 yrs 7 mos S…" at bounding box center [1020, 292] width 527 height 191
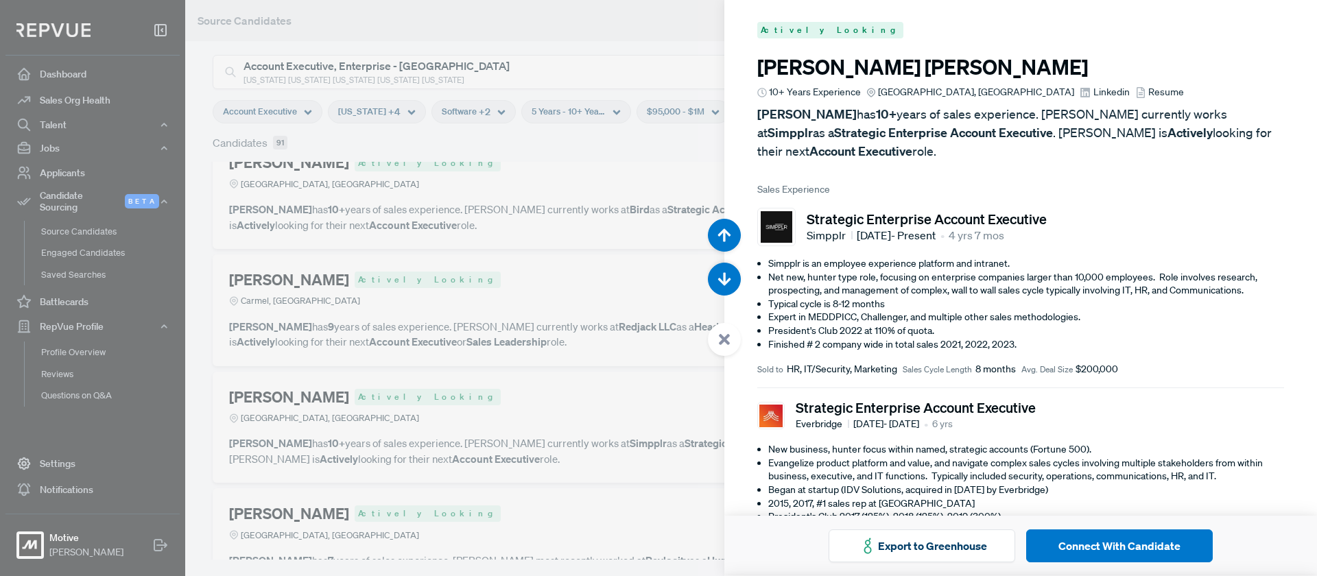
click at [1141, 208] on div "Strategic Enterprise Account Executive Simpplr [DATE] - Present • 4 yrs 7 mos" at bounding box center [1020, 227] width 527 height 38
drag, startPoint x: 848, startPoint y: 34, endPoint x: 743, endPoint y: 45, distance: 105.4
drag, startPoint x: 727, startPoint y: 337, endPoint x: 721, endPoint y: 343, distance: 8.3
click at [727, 337] on use at bounding box center [724, 339] width 11 height 11
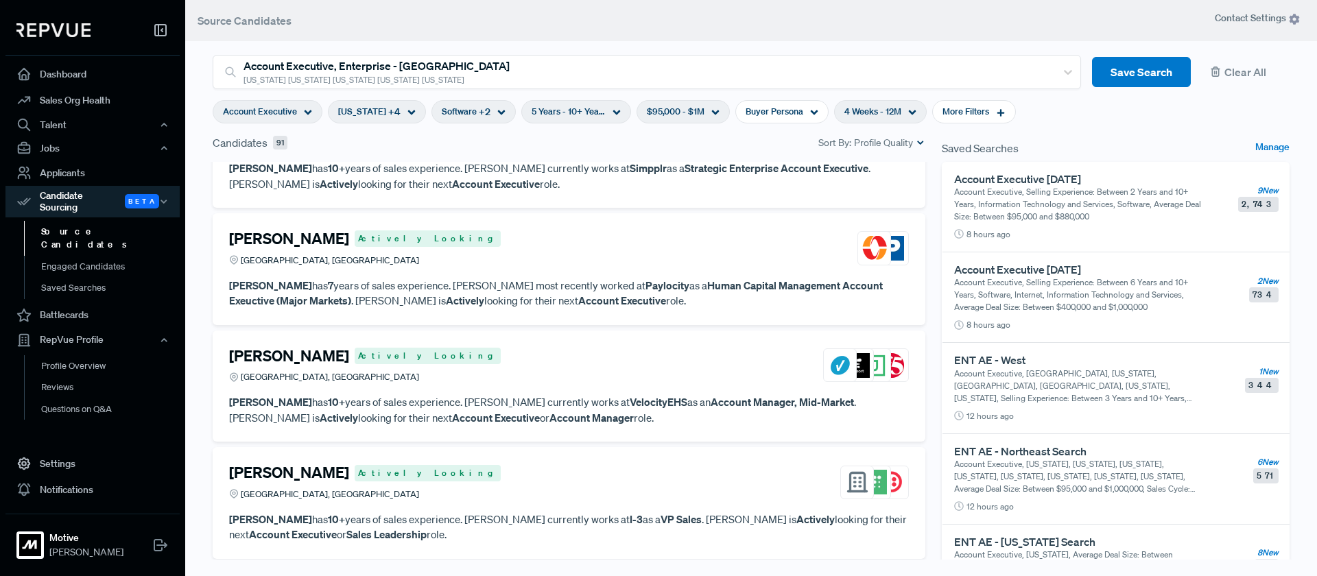
scroll to position [3482, 0]
click at [620, 362] on div "[PERSON_NAME] Actively Looking [GEOGRAPHIC_DATA], [GEOGRAPHIC_DATA]" at bounding box center [569, 364] width 680 height 37
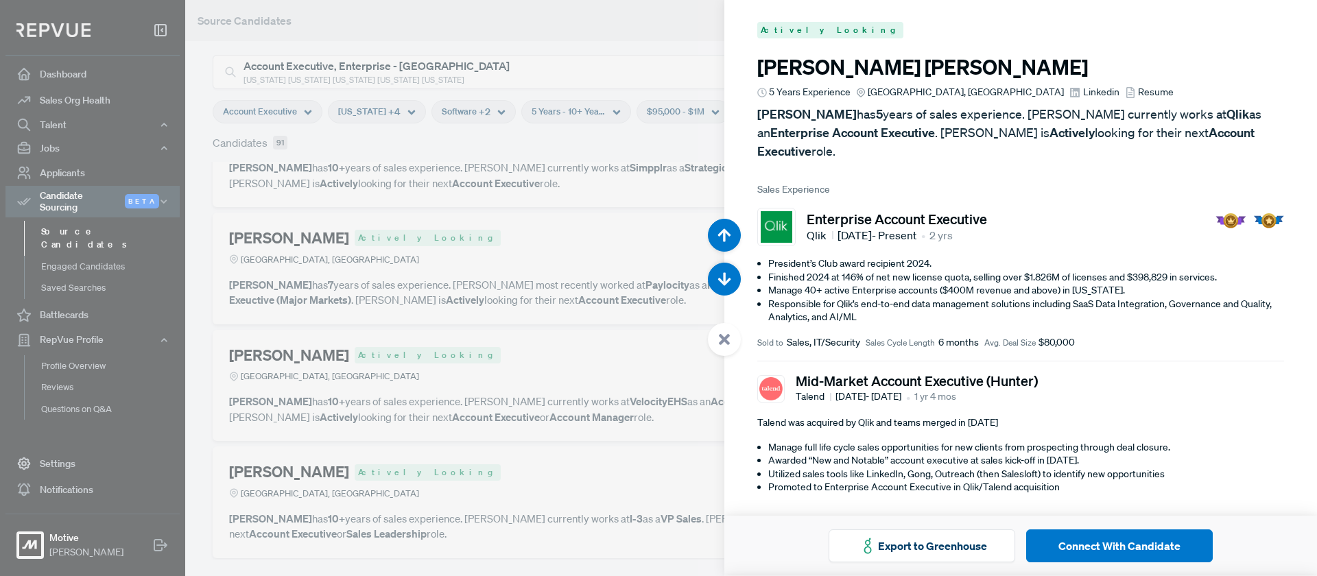
scroll to position [16709, 0]
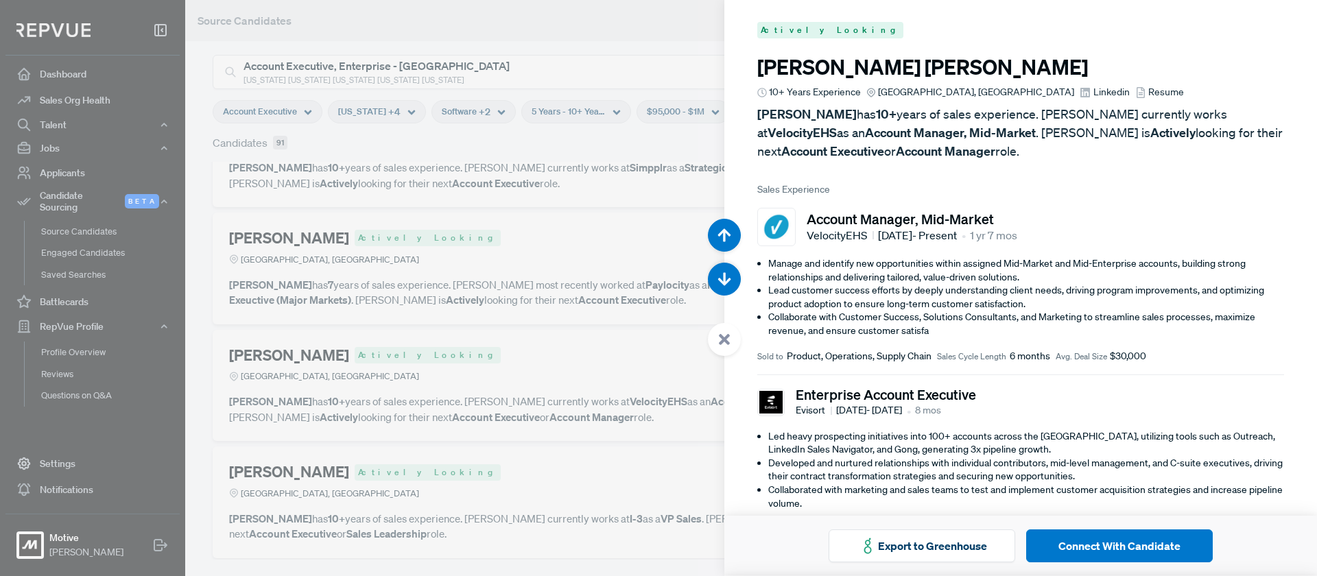
click at [727, 340] on icon at bounding box center [724, 339] width 12 height 12
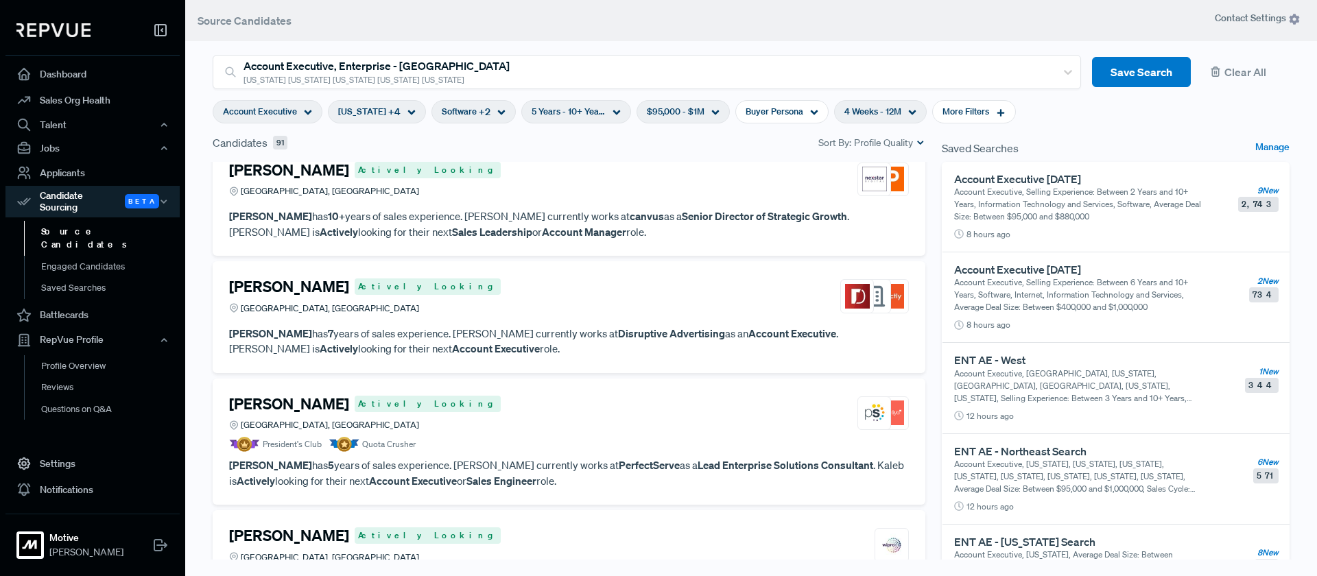
scroll to position [4838, 0]
click at [625, 308] on div "[PERSON_NAME] Actively Looking [GEOGRAPHIC_DATA], [GEOGRAPHIC_DATA]" at bounding box center [569, 294] width 680 height 37
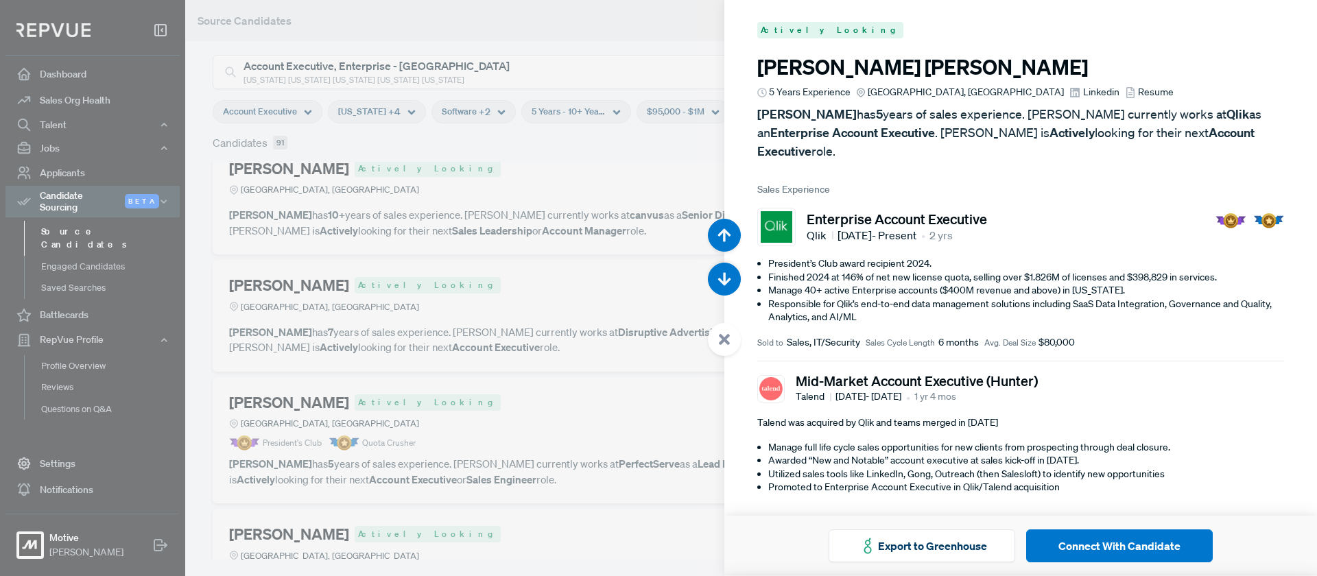
scroll to position [23047, 0]
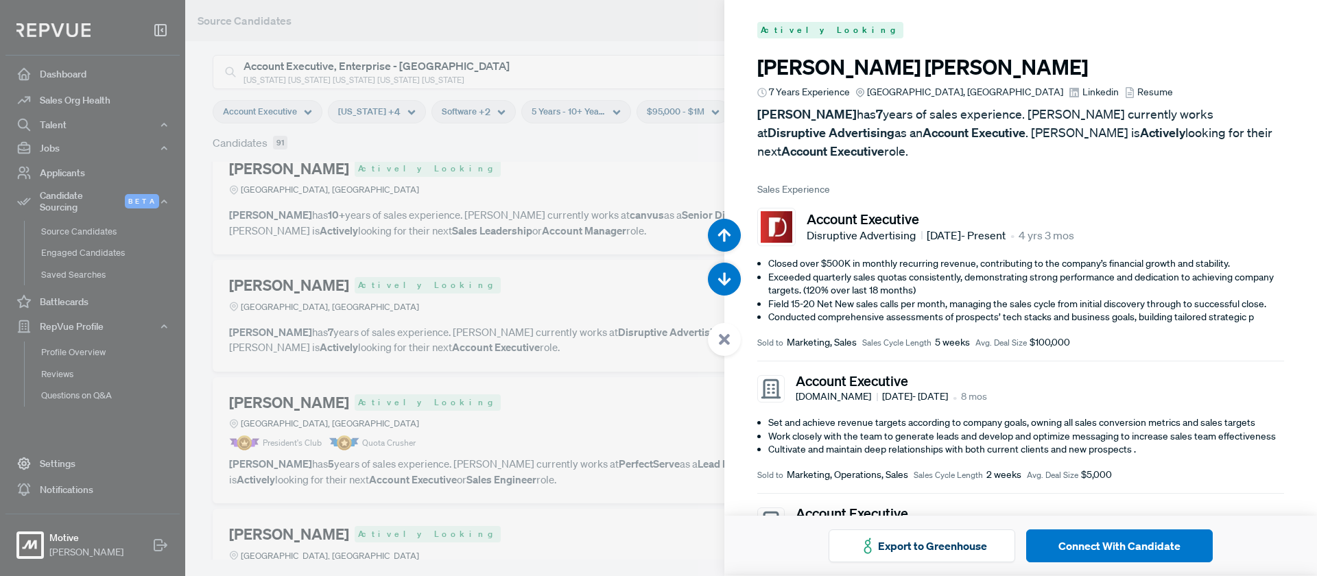
click at [727, 331] on div at bounding box center [724, 339] width 33 height 33
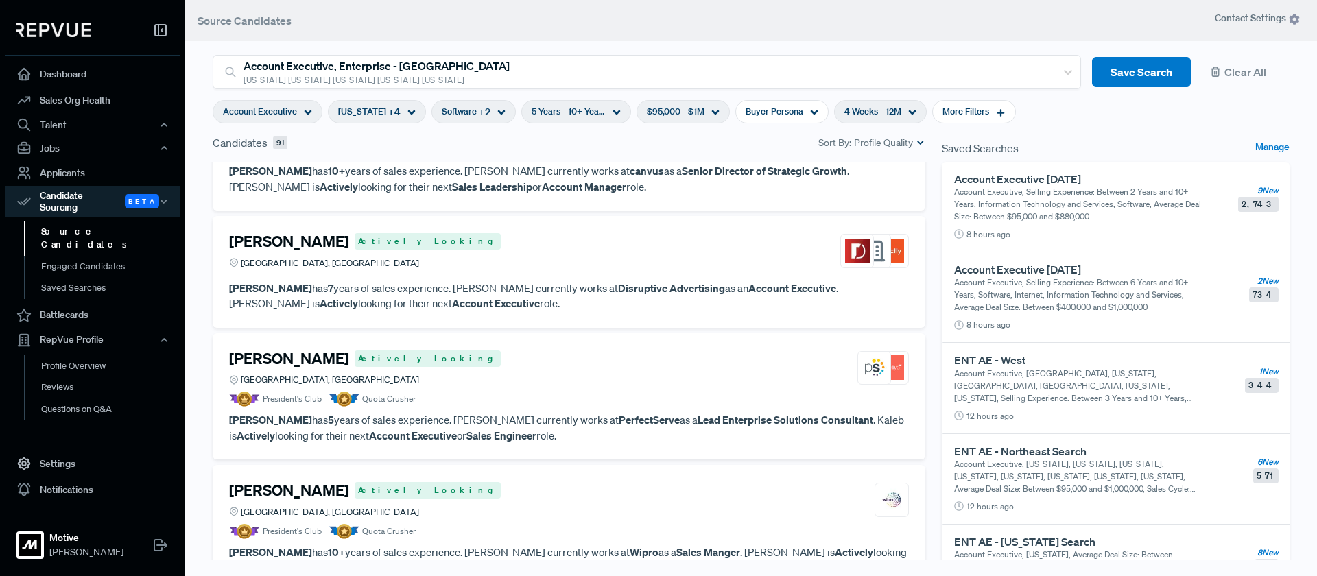
scroll to position [4886, 0]
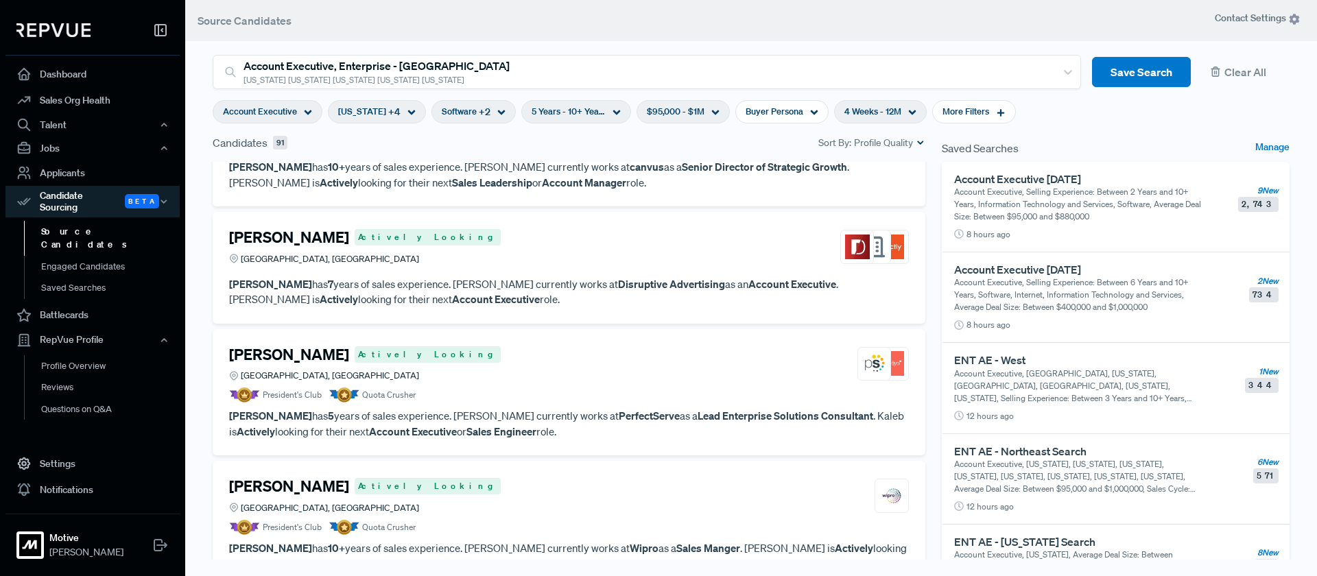
click at [591, 359] on div "[PERSON_NAME] Actively Looking Indianapolis, [GEOGRAPHIC_DATA]" at bounding box center [569, 364] width 680 height 37
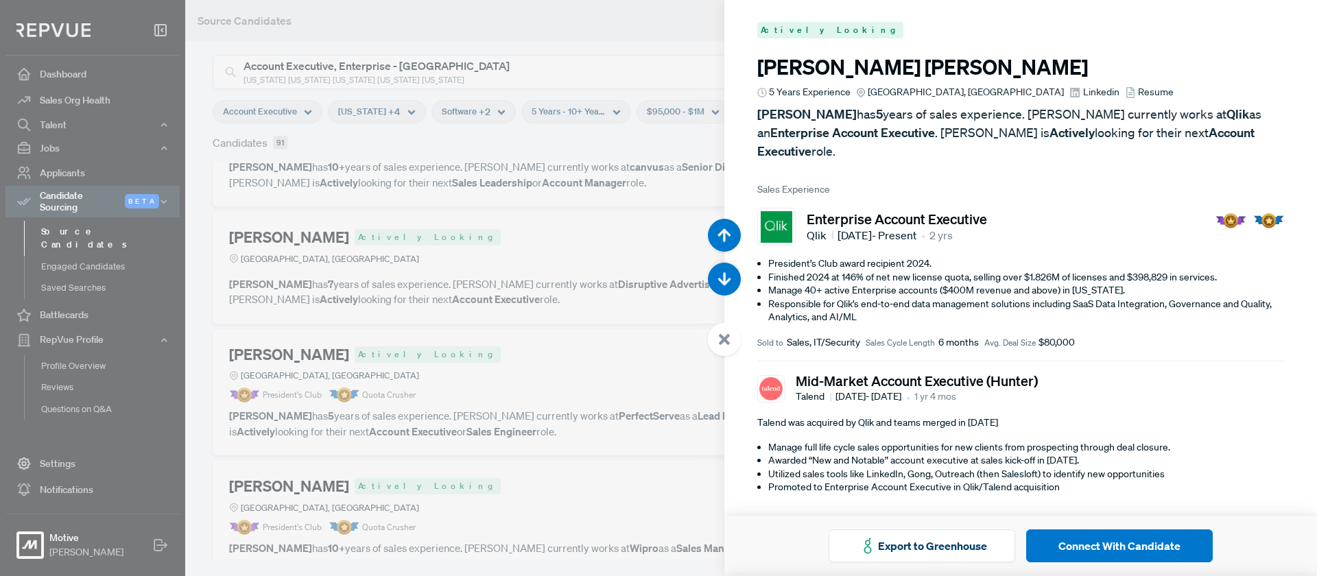
scroll to position [23623, 0]
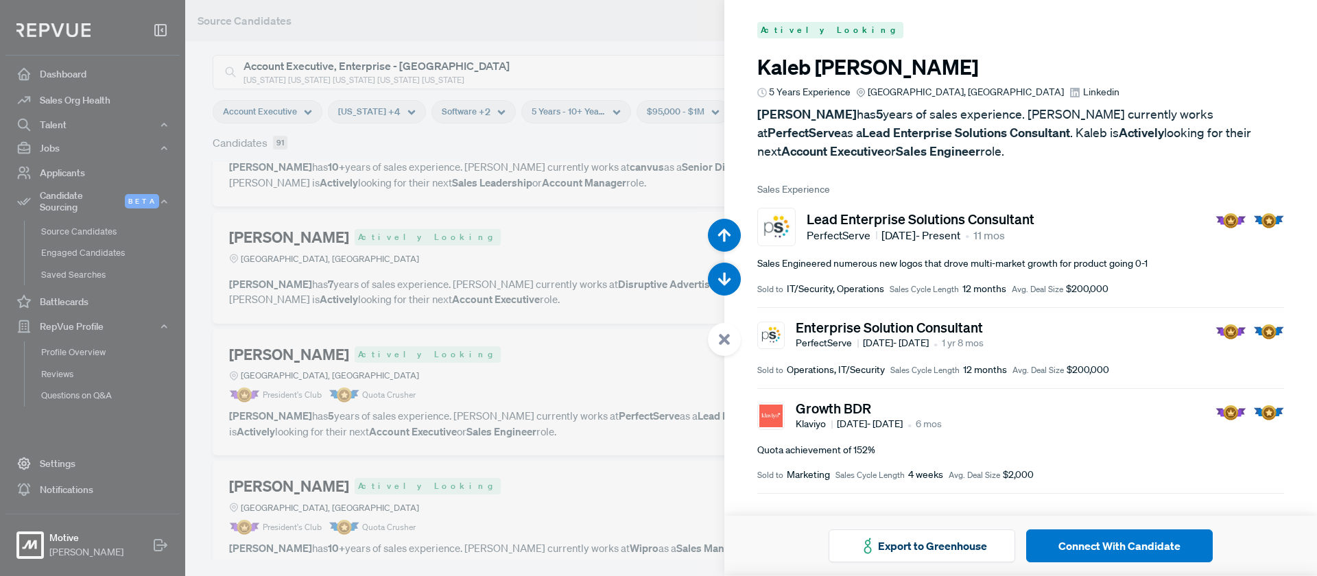
click at [727, 334] on icon at bounding box center [724, 339] width 12 height 12
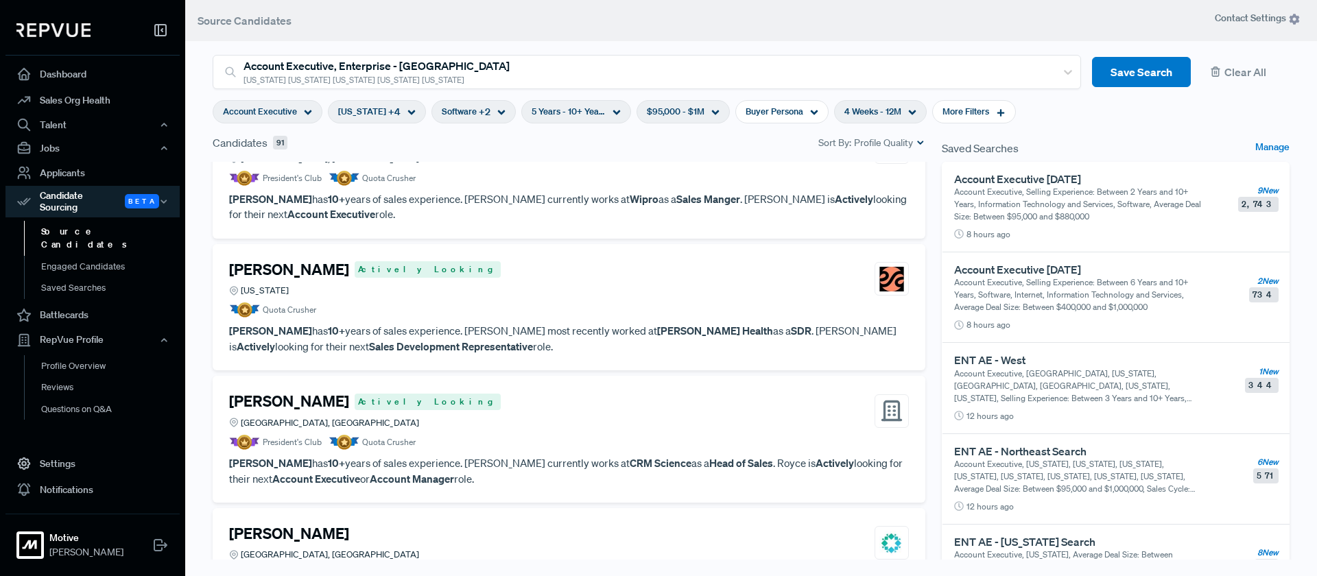
scroll to position [5416, 0]
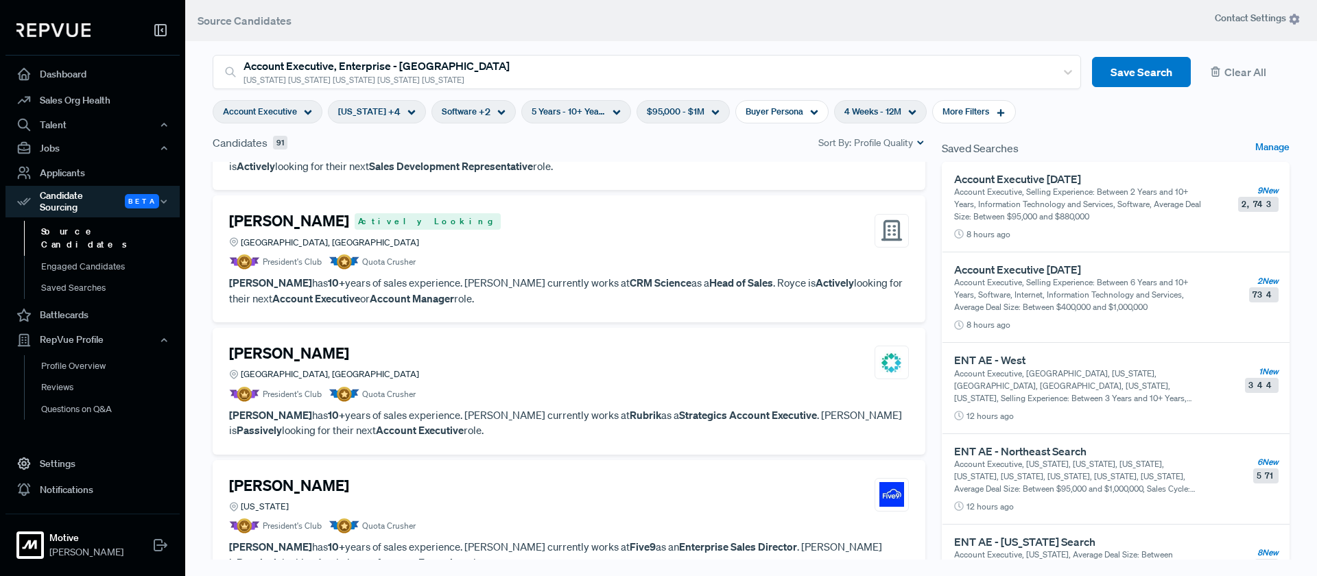
click at [499, 357] on div "[PERSON_NAME] [GEOGRAPHIC_DATA], [GEOGRAPHIC_DATA]" at bounding box center [569, 362] width 680 height 37
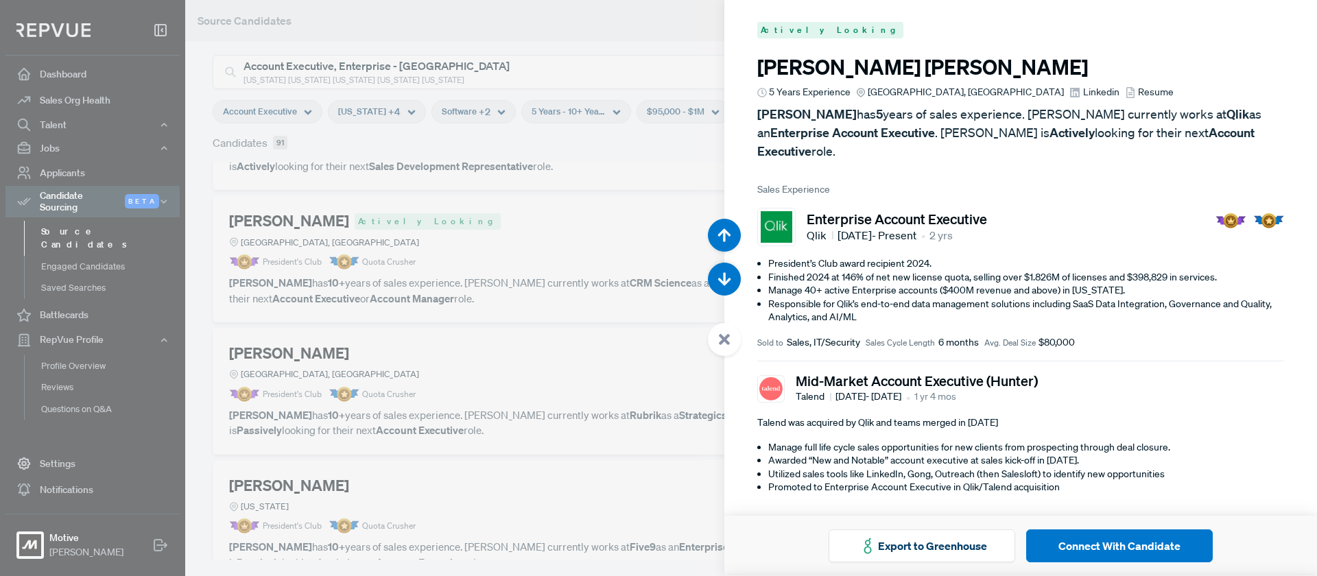
scroll to position [25928, 0]
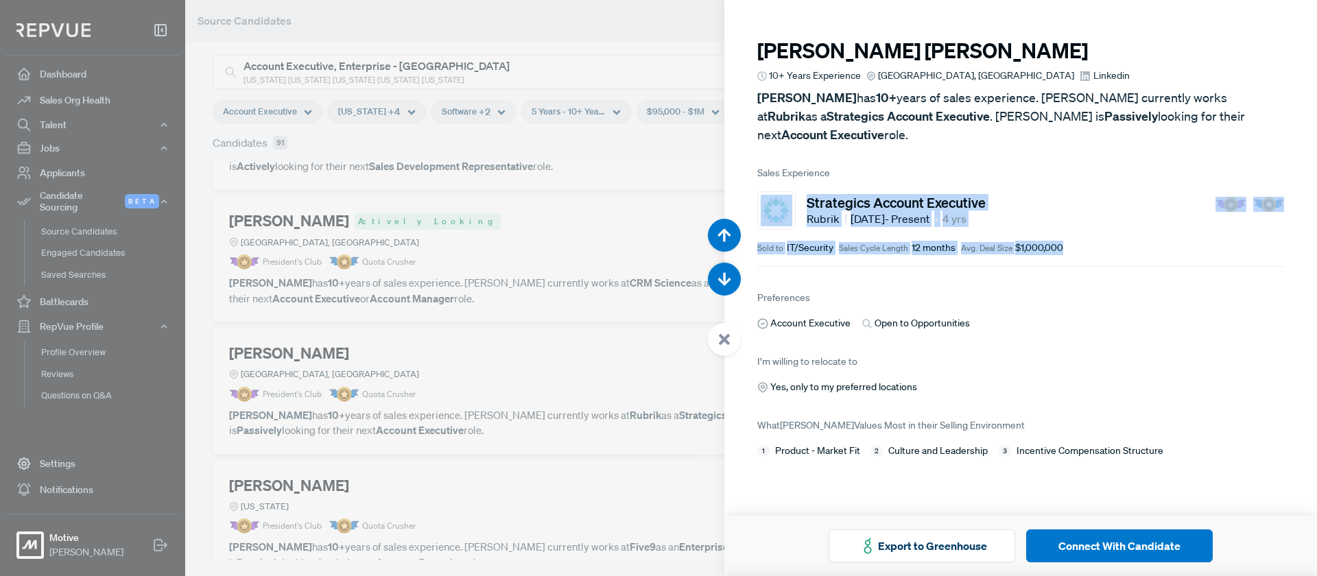
drag, startPoint x: 1085, startPoint y: 228, endPoint x: 741, endPoint y: 175, distance: 348.4
click at [741, 175] on article "[PERSON_NAME] 10+ Years Experience [GEOGRAPHIC_DATA], IN Linkedin [PERSON_NAME]…" at bounding box center [1020, 240] width 593 height 480
click at [1075, 203] on div "Strategics Account Executive Rubrik [DATE] - Present • 4 yrs" at bounding box center [1020, 210] width 527 height 38
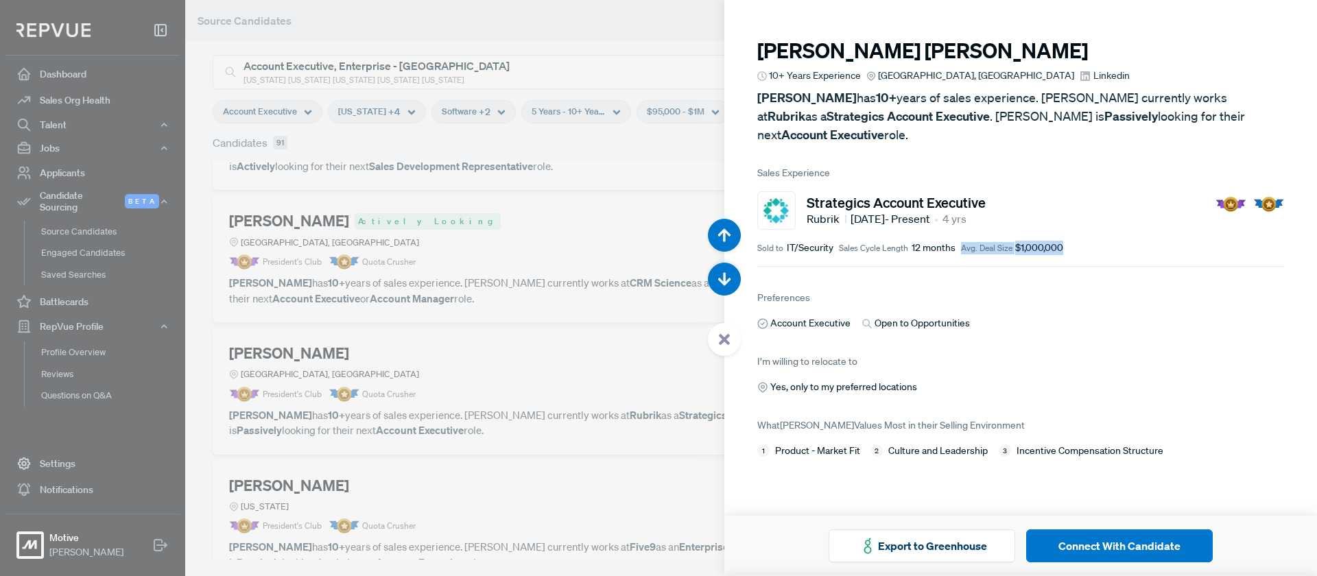
drag, startPoint x: 1074, startPoint y: 228, endPoint x: 958, endPoint y: 228, distance: 116.6
click at [958, 241] on div "Sold to IT/Security Sales Cycle Length 12 months Avg. Deal Size $1,000,000" at bounding box center [1020, 248] width 527 height 14
click at [1111, 241] on div "Sold to IT/Security Sales Cycle Length 12 months Avg. Deal Size $1,000,000" at bounding box center [1020, 248] width 527 height 14
drag, startPoint x: 1002, startPoint y: 227, endPoint x: 1132, endPoint y: 228, distance: 130.3
click at [1132, 241] on div "Sold to IT/Security Sales Cycle Length 12 months Avg. Deal Size $1,000,000" at bounding box center [1020, 248] width 527 height 14
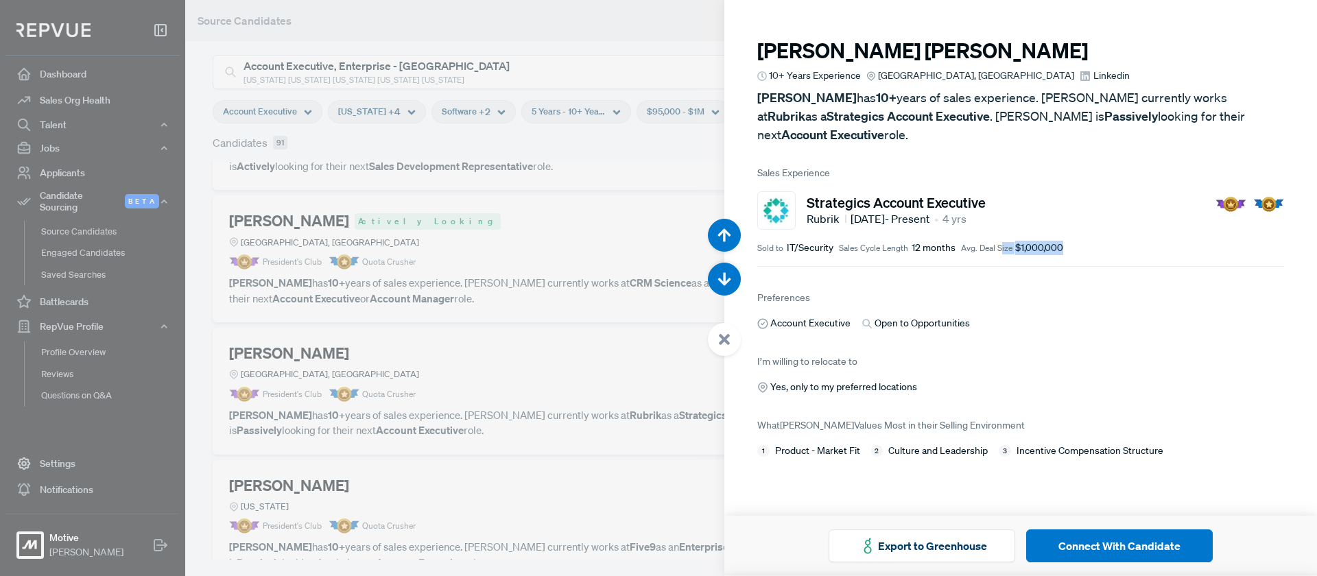
click at [1130, 220] on article "Strategics Account Executive Rubrik [DATE] - Present • 4 yrs Sold to IT/Securit…" at bounding box center [1020, 223] width 527 height 86
click at [722, 343] on use at bounding box center [724, 339] width 11 height 11
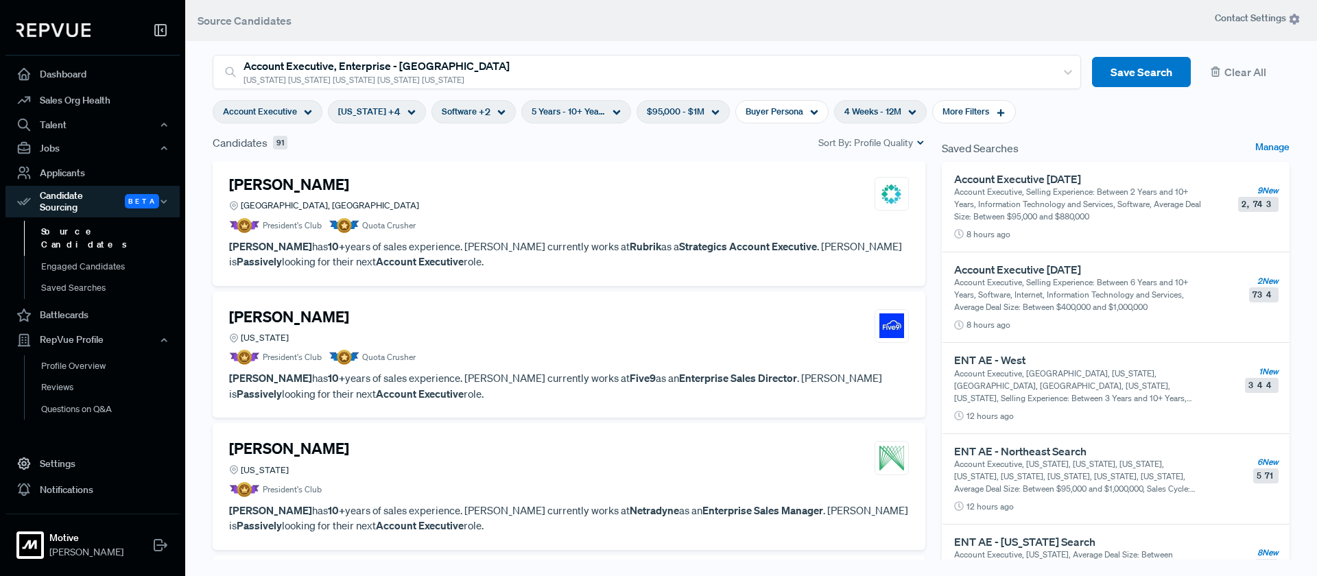
scroll to position [5587, 0]
click at [508, 334] on div "[PERSON_NAME] [US_STATE]" at bounding box center [569, 324] width 680 height 37
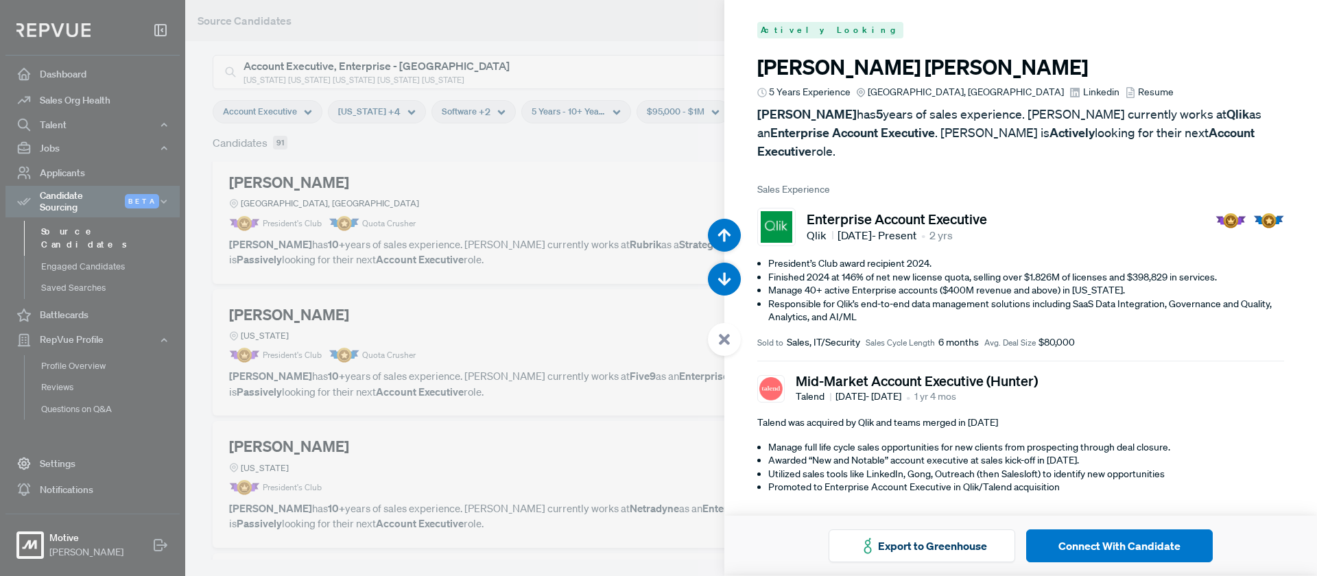
scroll to position [26504, 0]
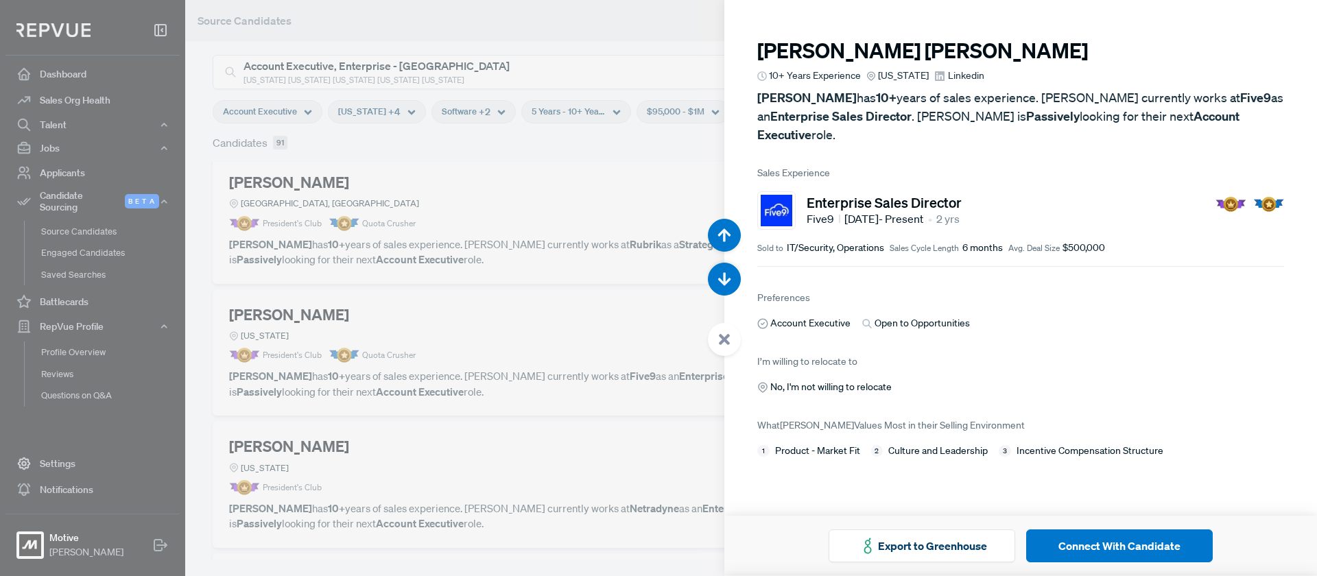
click at [724, 338] on use at bounding box center [724, 339] width 11 height 11
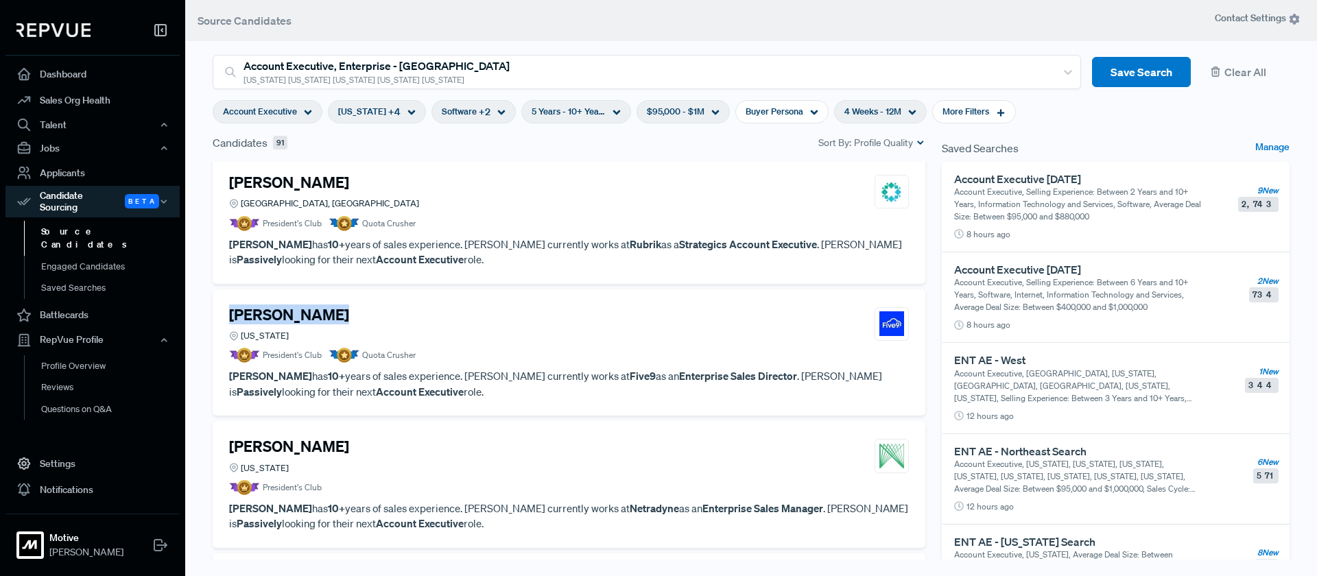
drag, startPoint x: 350, startPoint y: 318, endPoint x: 215, endPoint y: 309, distance: 134.7
click at [215, 309] on div "[PERSON_NAME] [US_STATE] President's Club Quota Crusher [PERSON_NAME] has 10+ y…" at bounding box center [569, 352] width 713 height 127
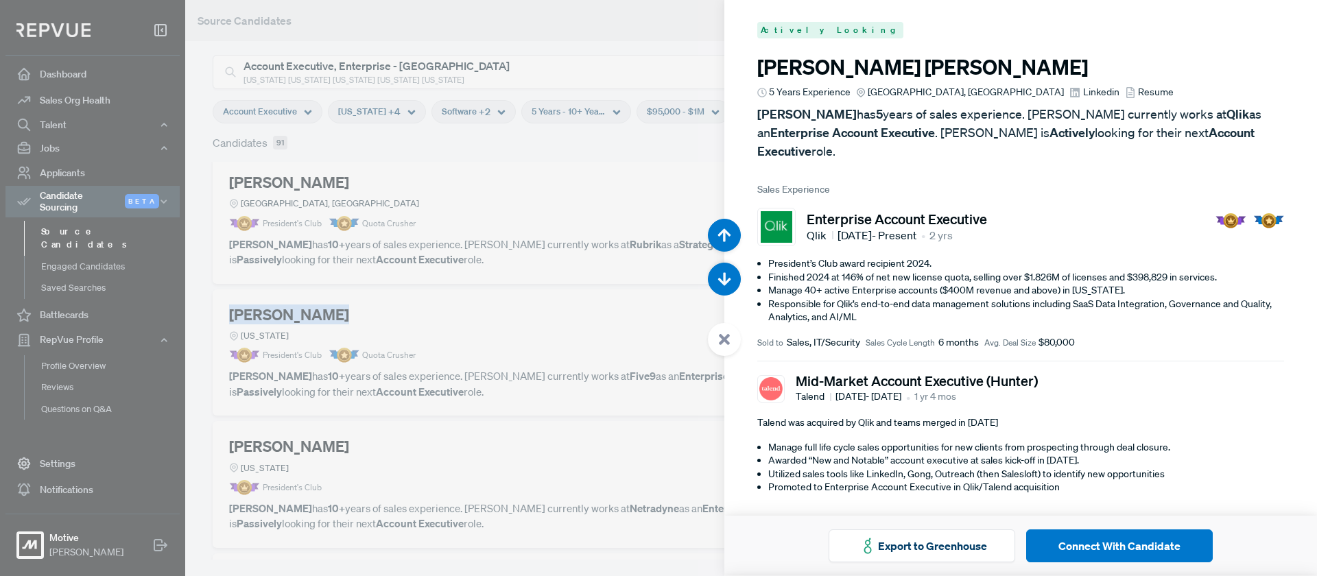
scroll to position [26504, 0]
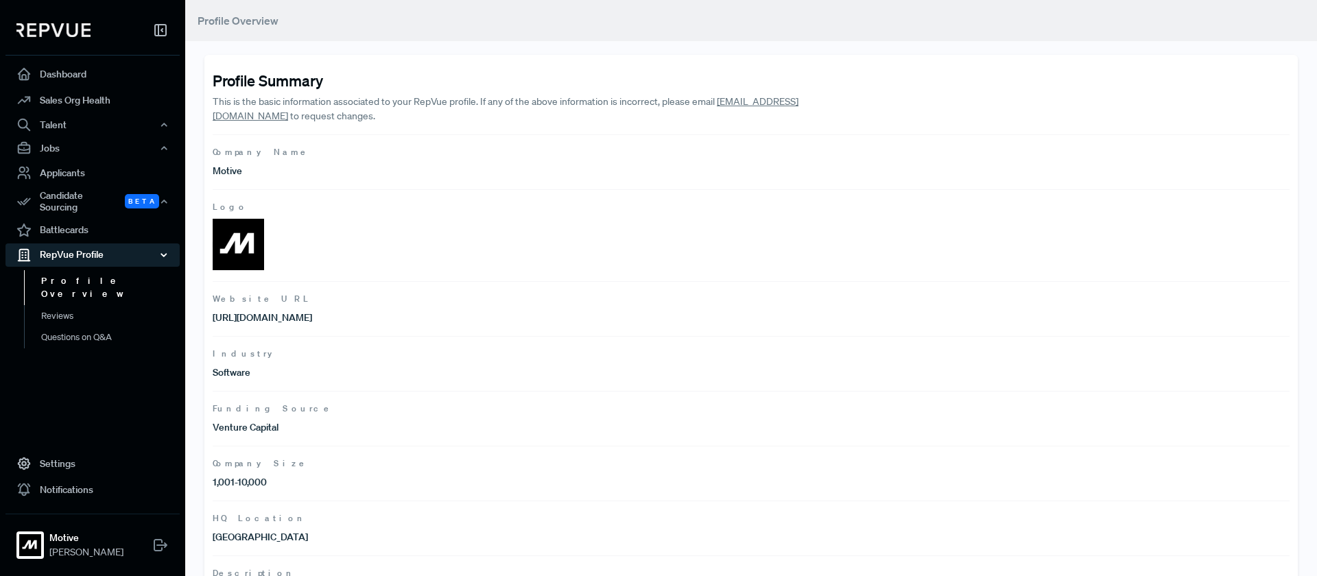
click at [70, 243] on div "RepVue Profile" at bounding box center [92, 254] width 174 height 23
click at [106, 243] on div "RepVue Profile" at bounding box center [92, 254] width 174 height 23
click at [64, 278] on link "Profile Overview" at bounding box center [111, 287] width 174 height 35
click at [69, 73] on link "Dashboard" at bounding box center [92, 74] width 174 height 26
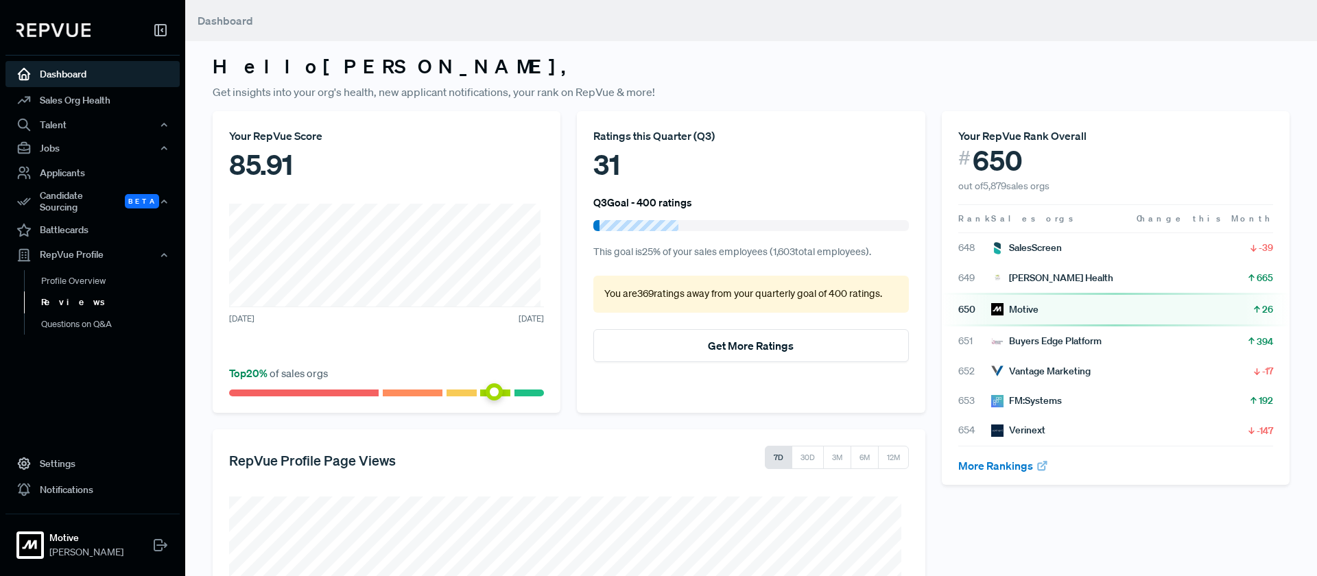
click at [62, 292] on link "Reviews" at bounding box center [111, 303] width 174 height 22
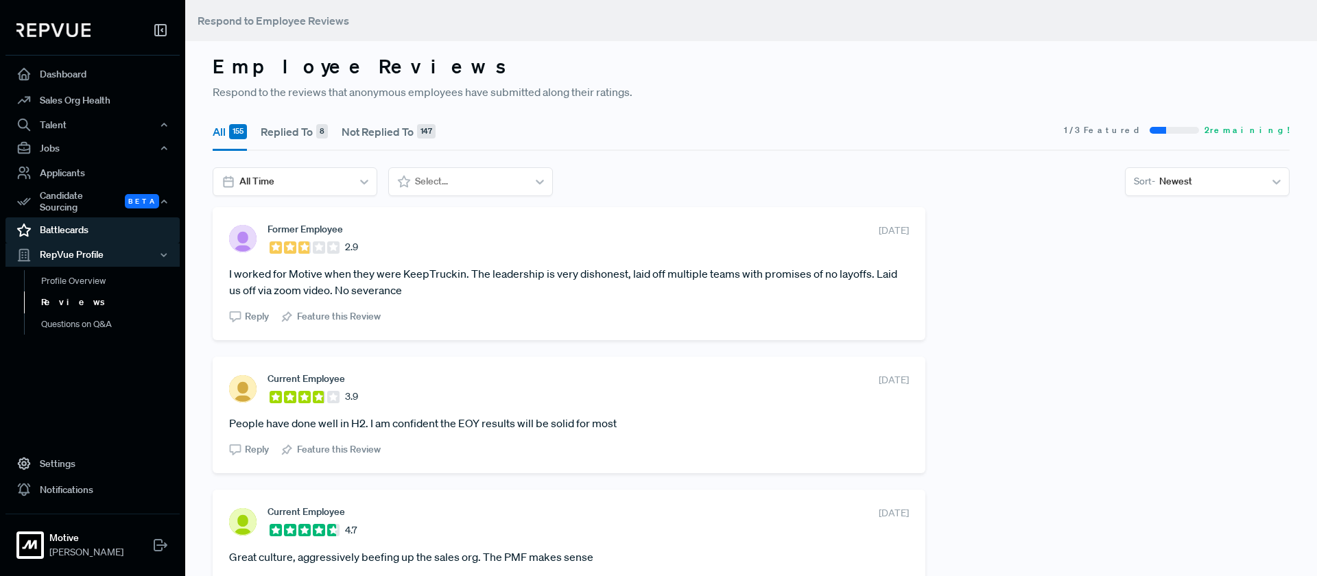
click at [71, 217] on link "Battlecards" at bounding box center [92, 230] width 174 height 26
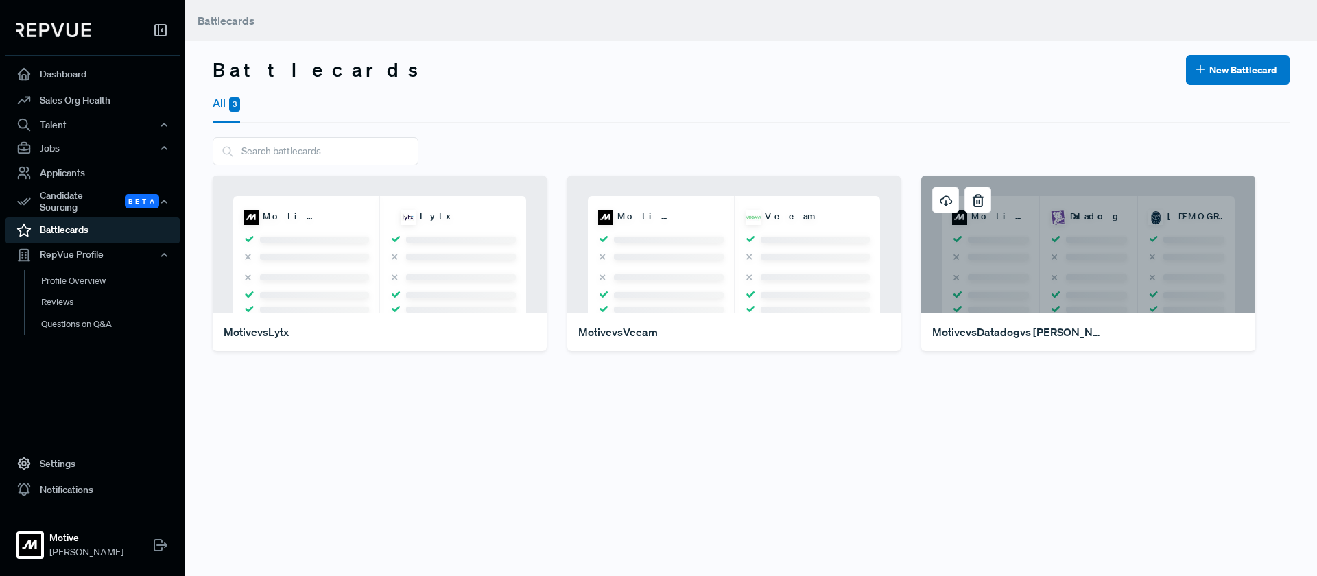
click at [1030, 283] on div "Motive Datadog Samsara" at bounding box center [1088, 244] width 334 height 137
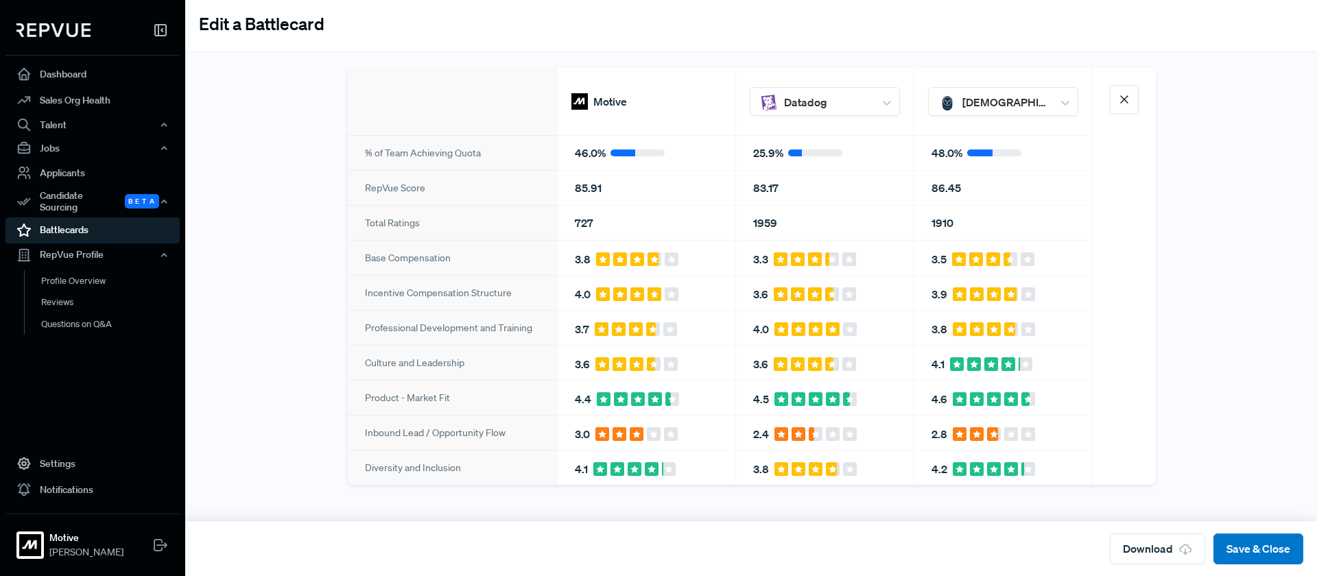
scroll to position [48, 0]
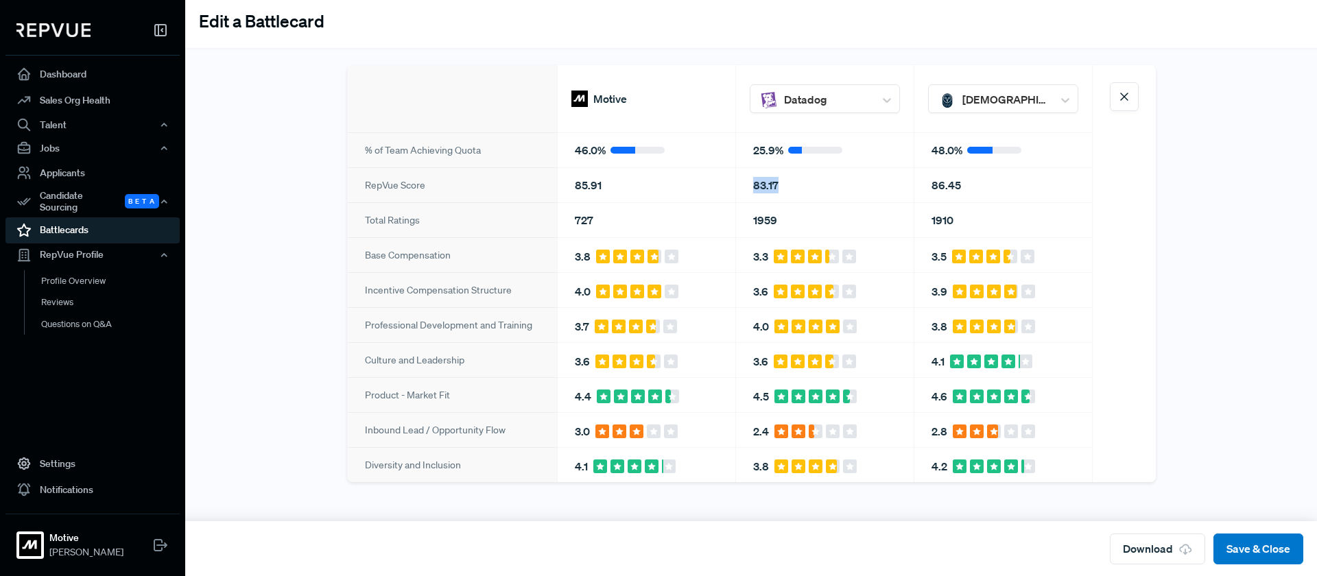
drag, startPoint x: 779, startPoint y: 185, endPoint x: 753, endPoint y: 182, distance: 25.5
click at [746, 188] on div "83.17" at bounding box center [825, 184] width 178 height 35
click at [1176, 203] on div "Edit a Battlecard % of Team Achieving Quota RepVue Score Total Ratings Base Com…" at bounding box center [751, 280] width 1077 height 547
click at [69, 73] on link "Dashboard" at bounding box center [92, 74] width 174 height 26
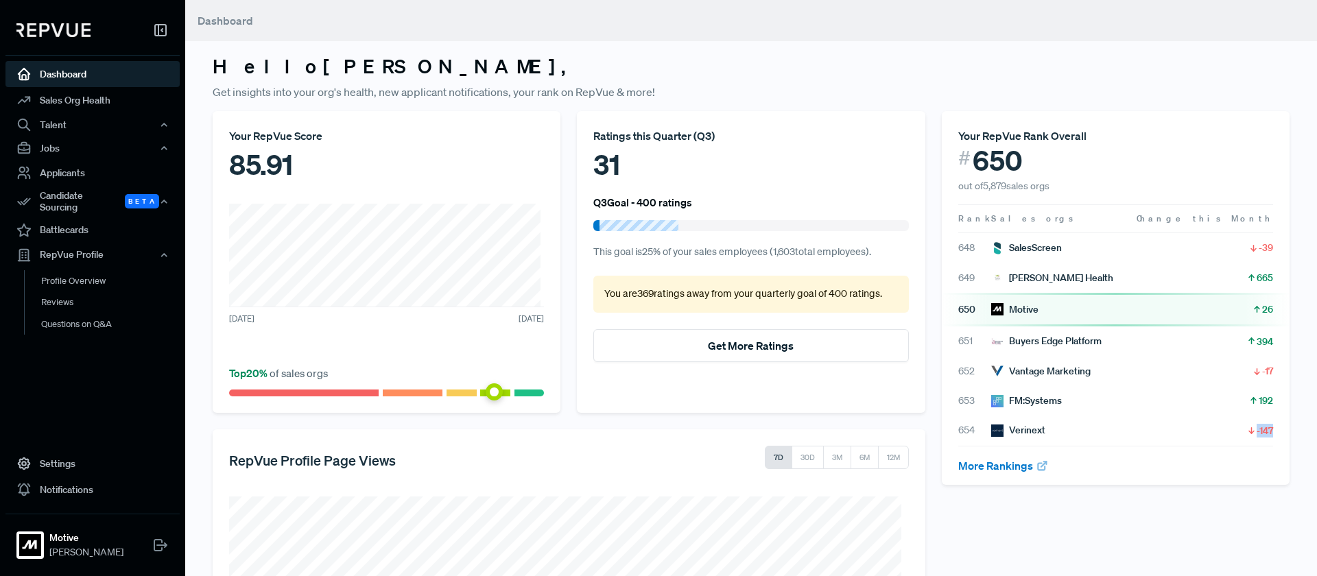
drag, startPoint x: 1270, startPoint y: 424, endPoint x: 1217, endPoint y: 250, distance: 182.1
click at [1231, 428] on div "654 Verinext -147" at bounding box center [1116, 430] width 348 height 29
drag, startPoint x: 1043, startPoint y: 433, endPoint x: 1032, endPoint y: 433, distance: 11.0
click at [1043, 433] on article "654 Verinext -147" at bounding box center [1115, 430] width 315 height 14
click at [1020, 429] on div "Verinext" at bounding box center [1018, 430] width 54 height 14
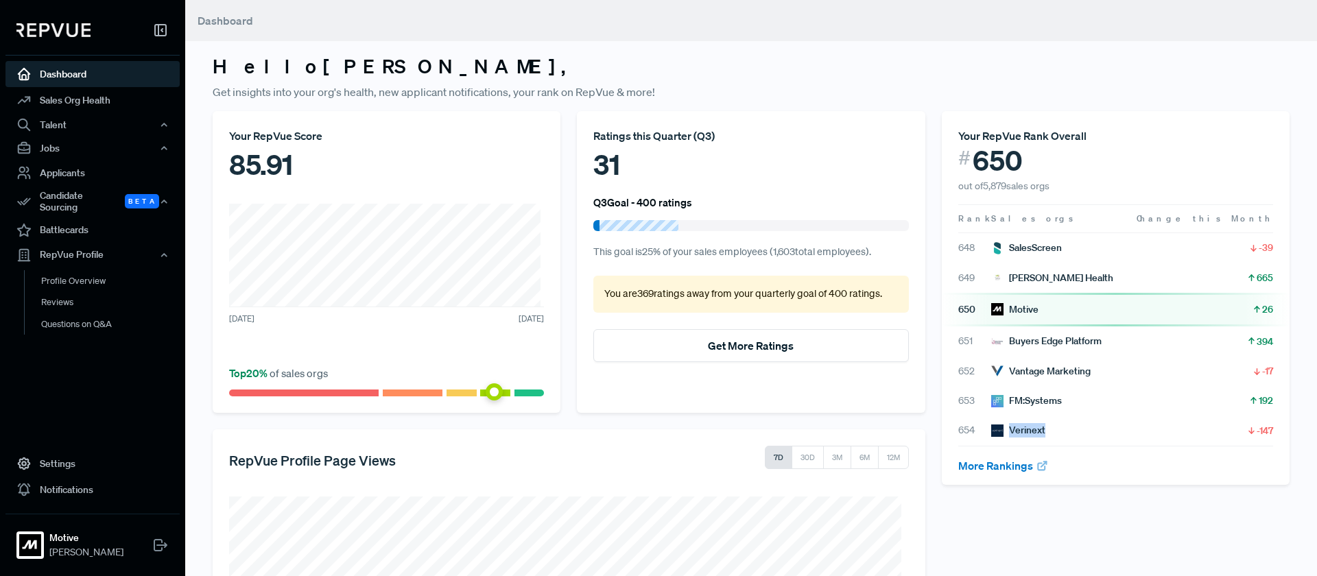
click at [1020, 429] on div "Verinext" at bounding box center [1018, 430] width 54 height 14
click at [1010, 466] on link "More Rankings" at bounding box center [1003, 466] width 91 height 14
